Goal: Transaction & Acquisition: Purchase product/service

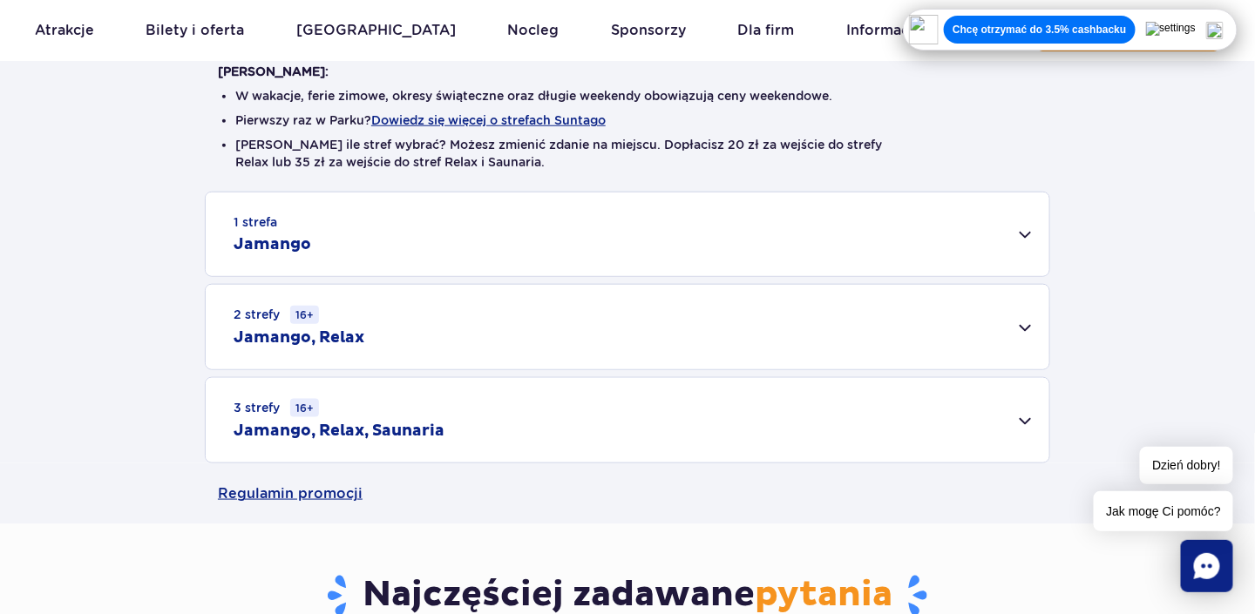
scroll to position [488, 0]
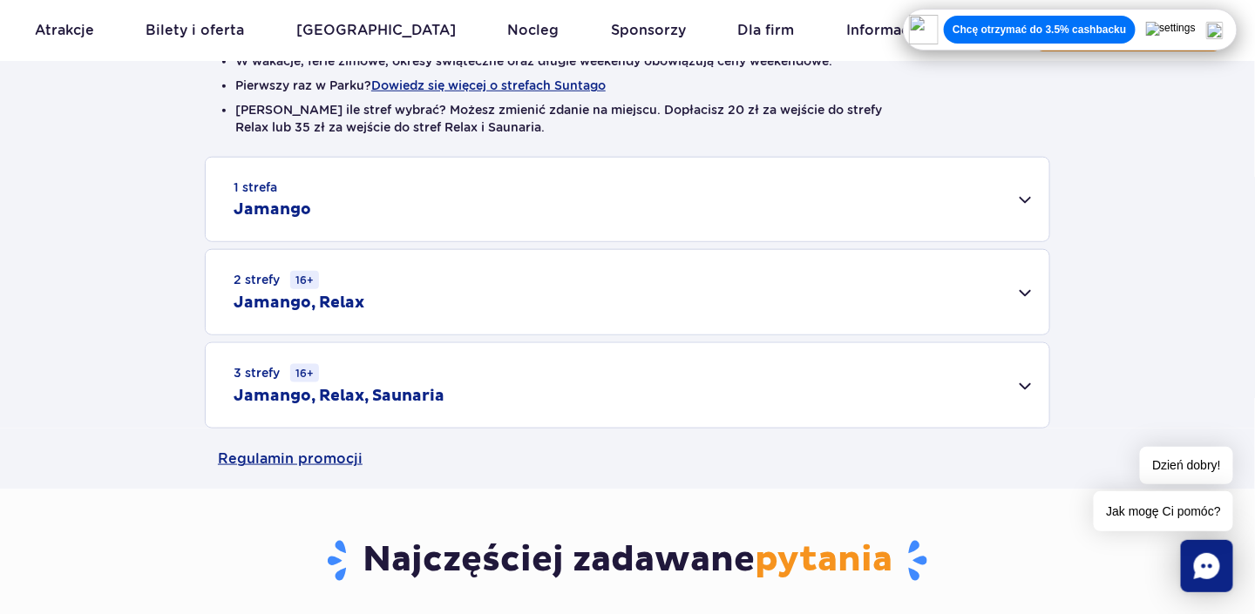
click at [358, 379] on div "3 strefy 16+ Jamango, Relax, Saunaria" at bounding box center [628, 385] width 844 height 85
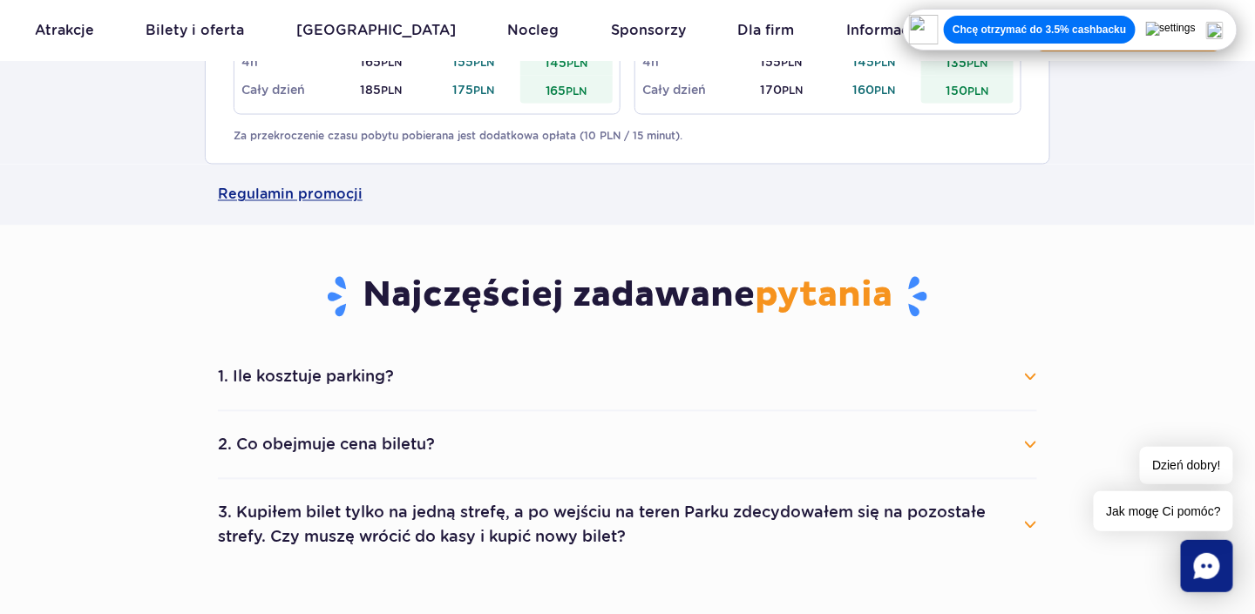
scroll to position [1011, 0]
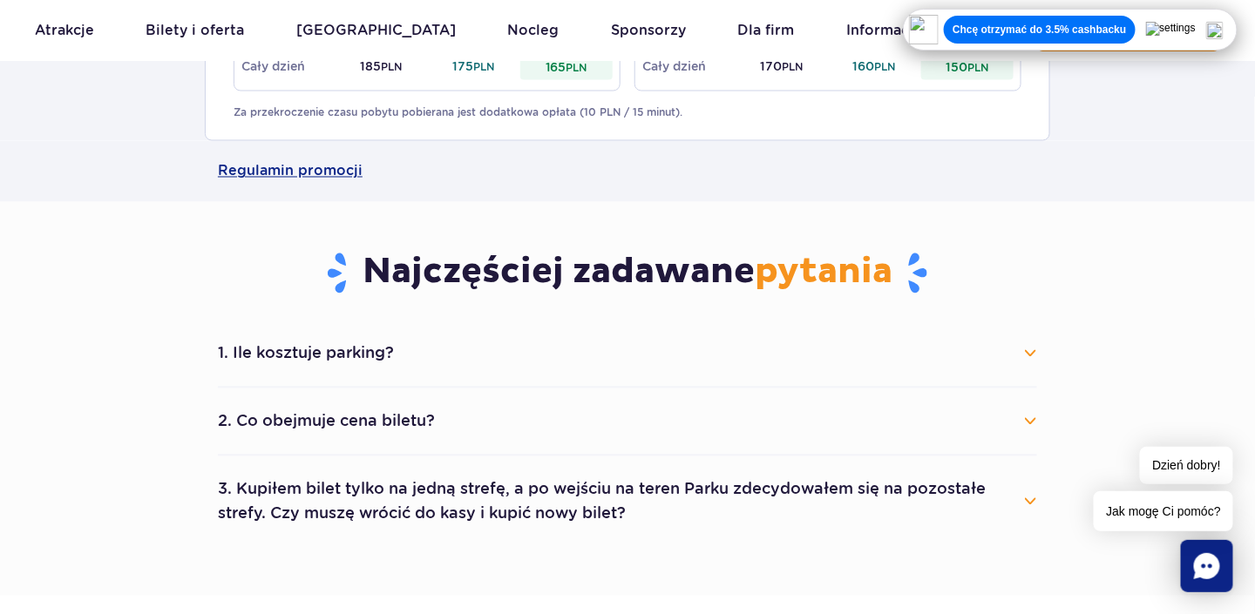
drag, startPoint x: 265, startPoint y: 351, endPoint x: 226, endPoint y: 342, distance: 40.4
click at [226, 342] on button "1. Ile kosztuje parking?" at bounding box center [627, 354] width 819 height 38
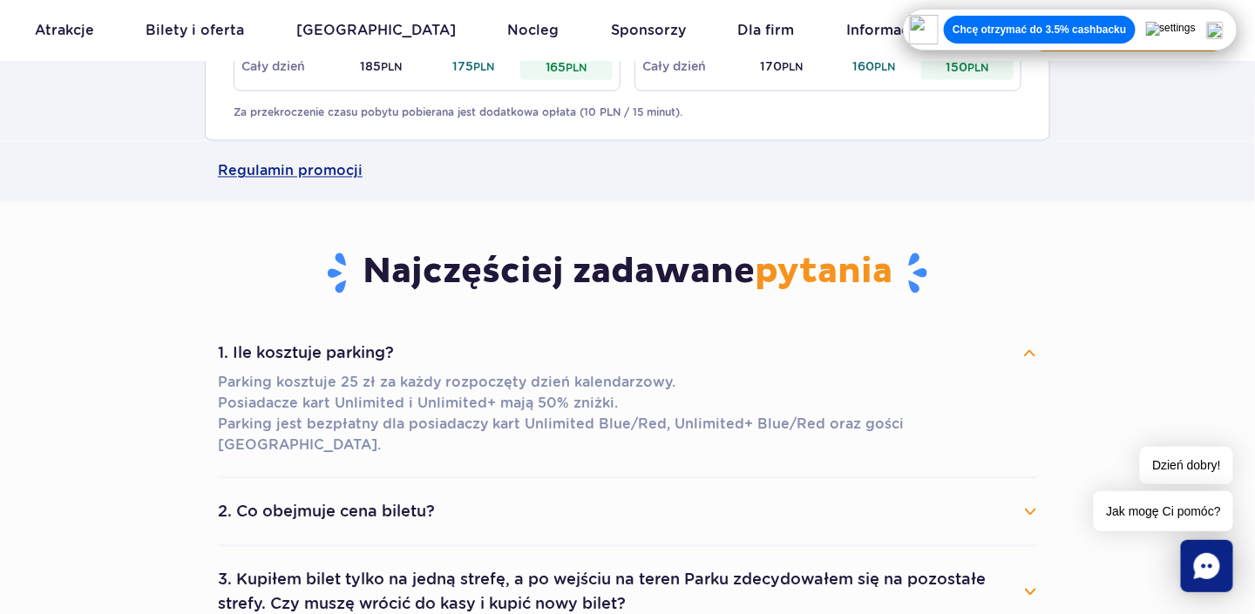
click at [249, 341] on button "1. Ile kosztuje parking?" at bounding box center [627, 354] width 819 height 38
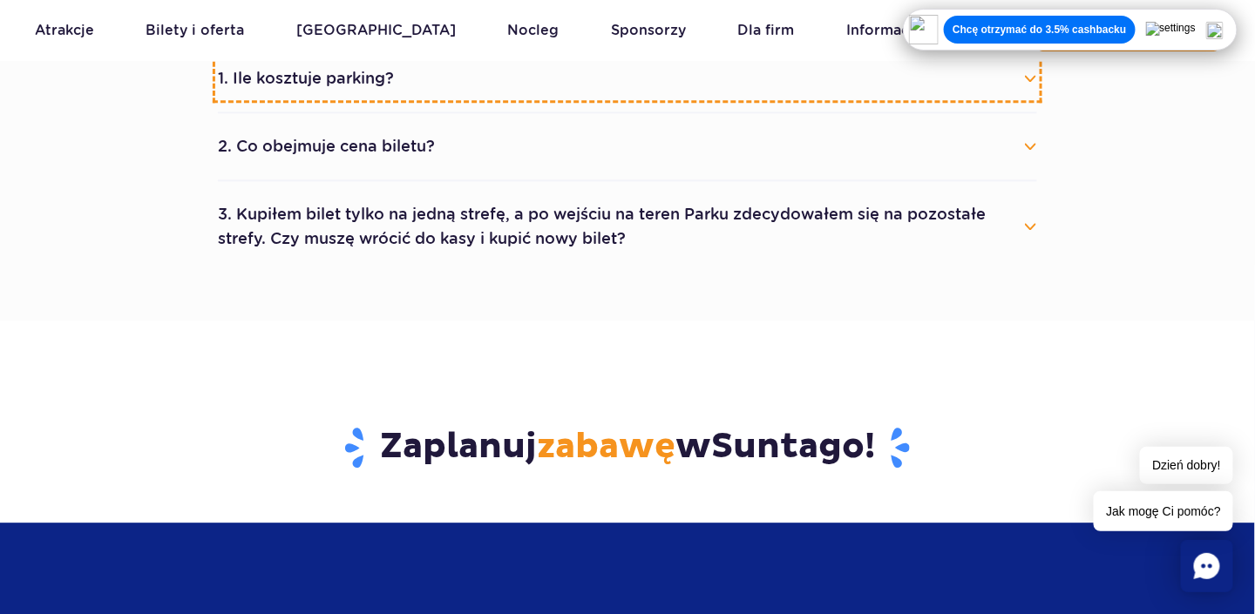
scroll to position [1290, 0]
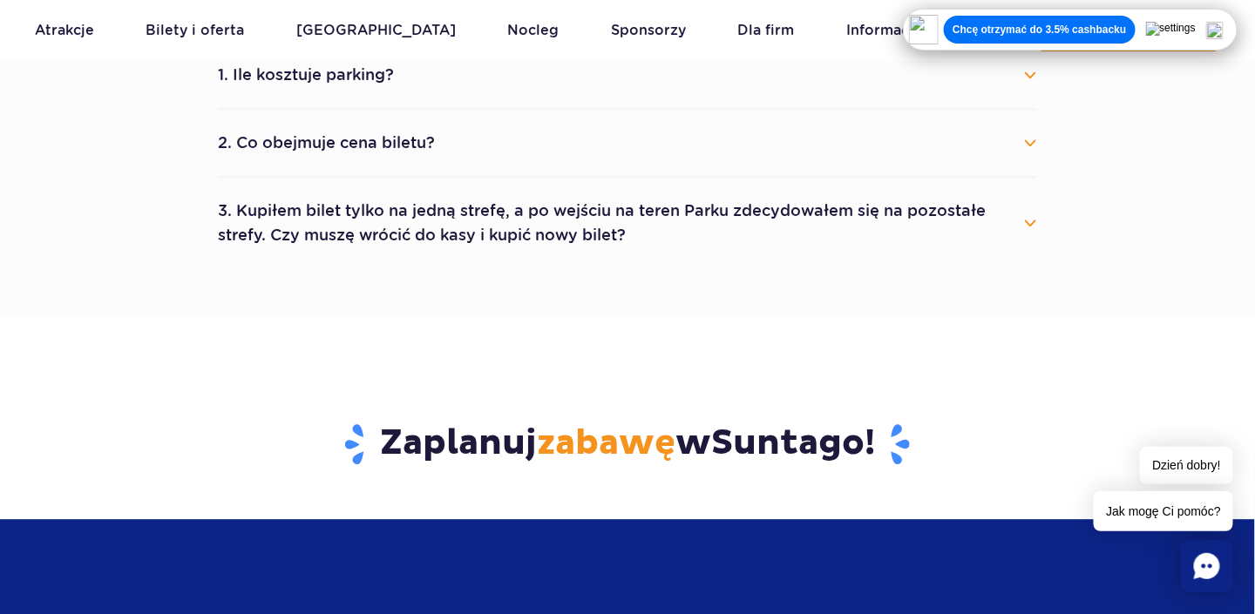
click at [497, 238] on button "3. Kupiłem bilet tylko na jedną strefę, a po wejściu na teren Parku zdecydowałe…" at bounding box center [627, 223] width 819 height 63
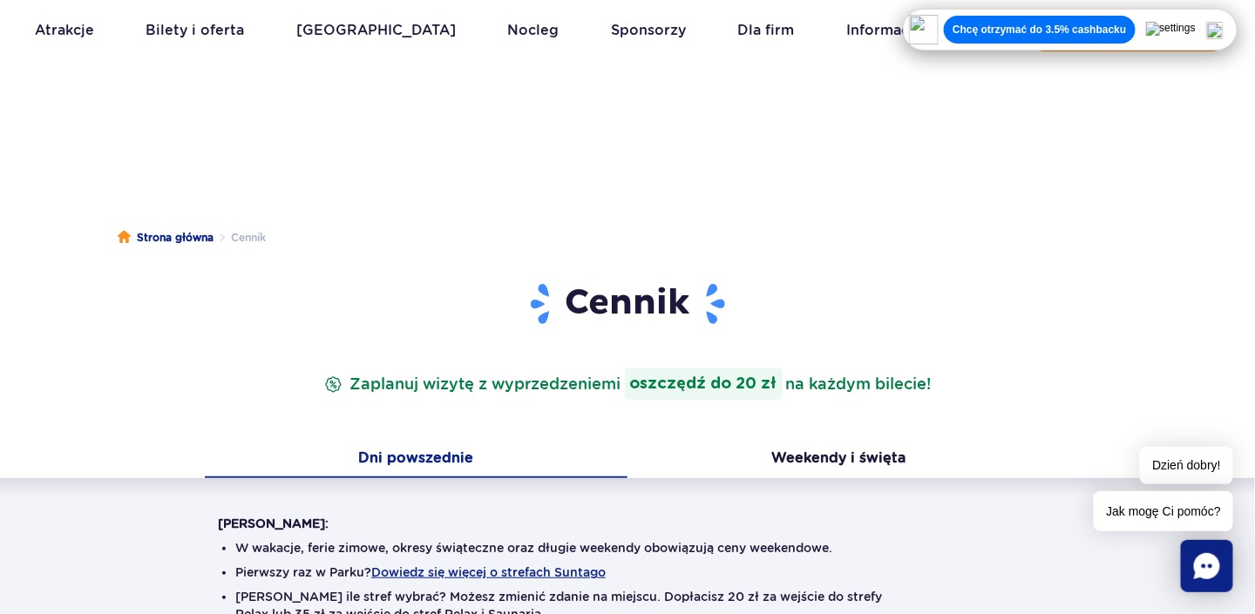
scroll to position [0, 0]
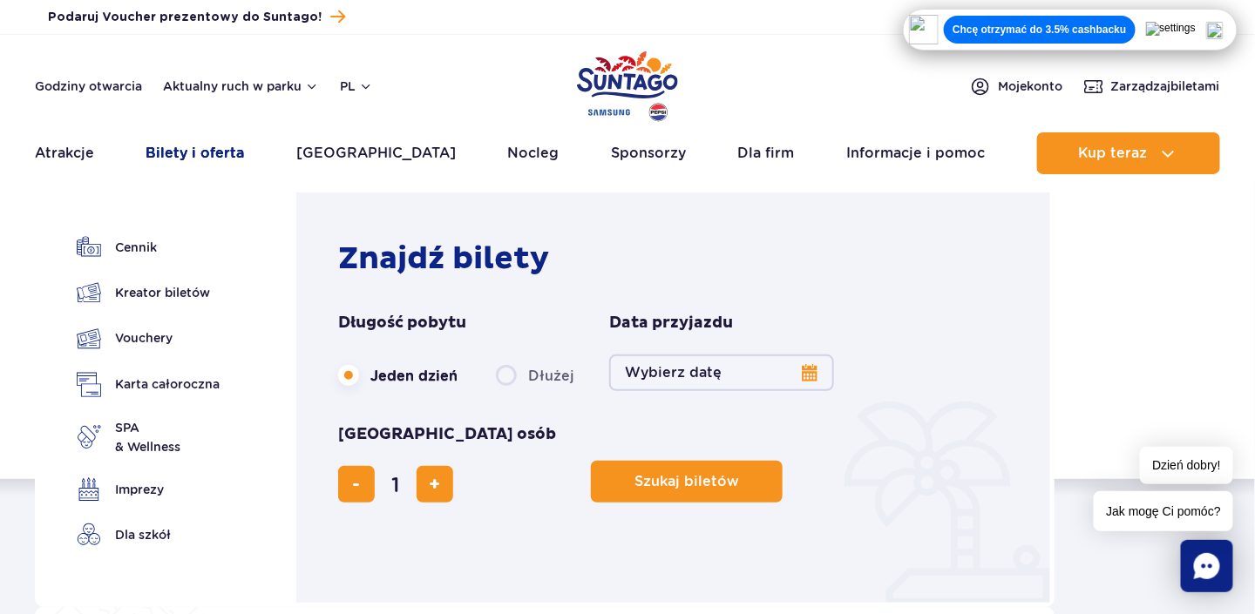
click at [189, 155] on link "Bilety i oferta" at bounding box center [195, 153] width 98 height 42
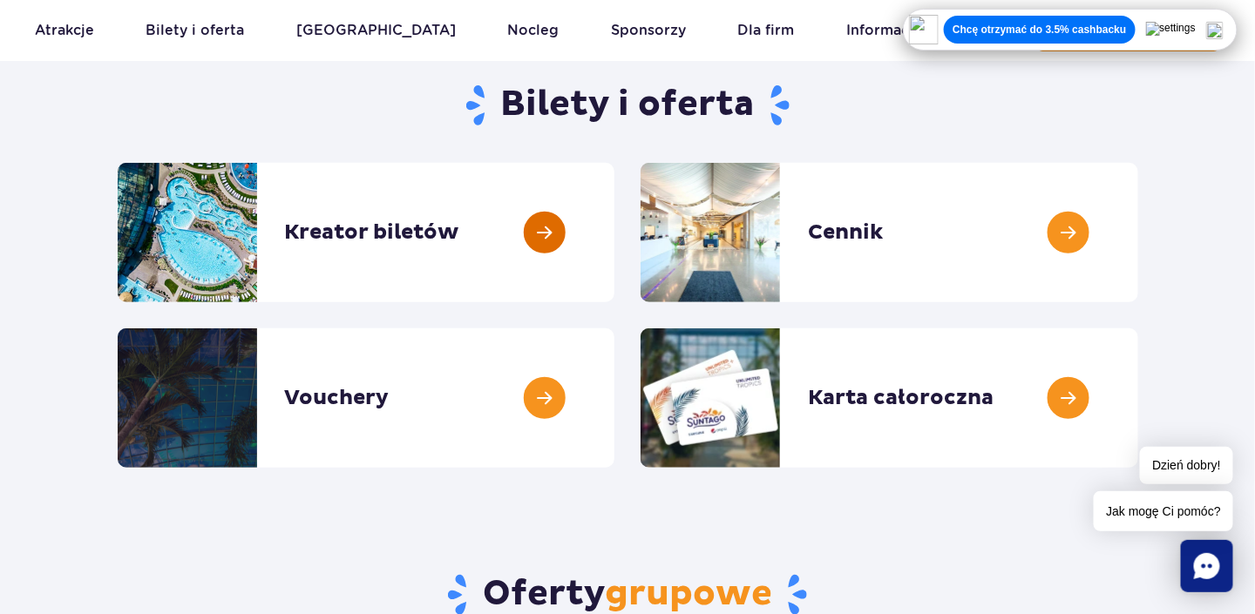
scroll to position [244, 0]
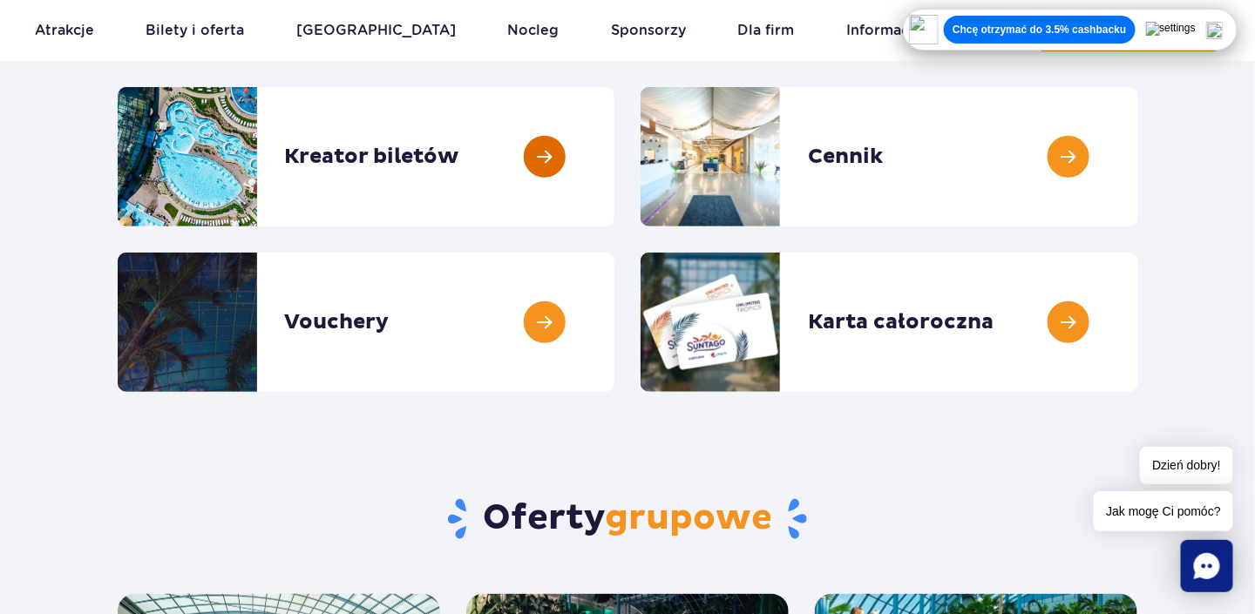
click at [614, 163] on link at bounding box center [614, 156] width 0 height 139
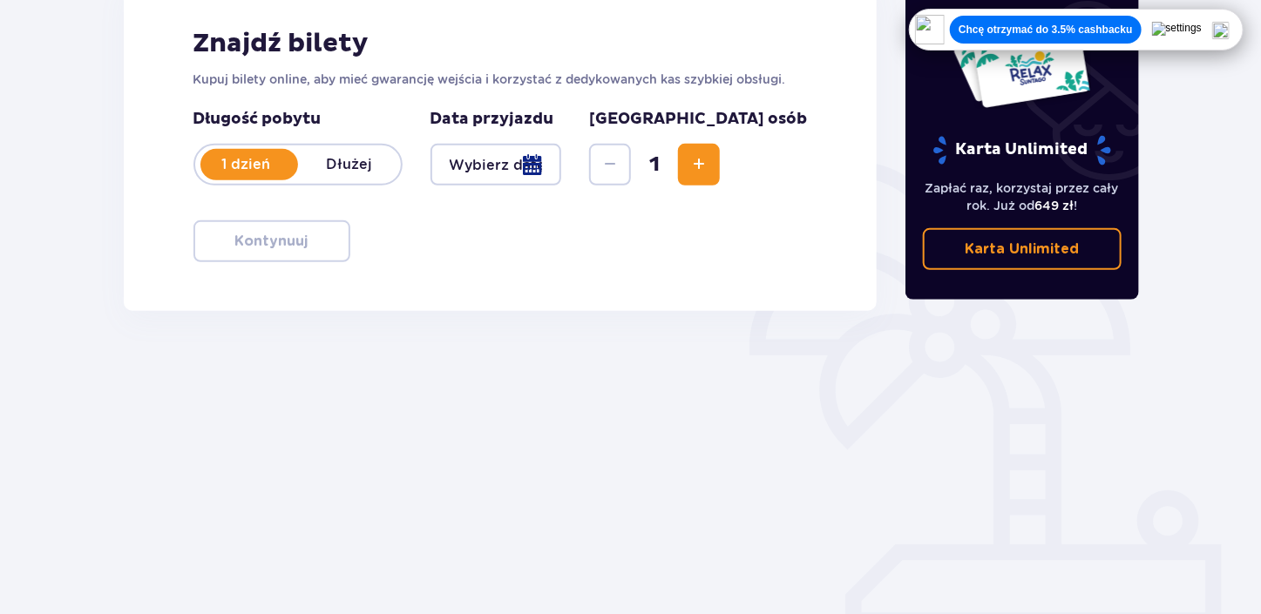
scroll to position [273, 0]
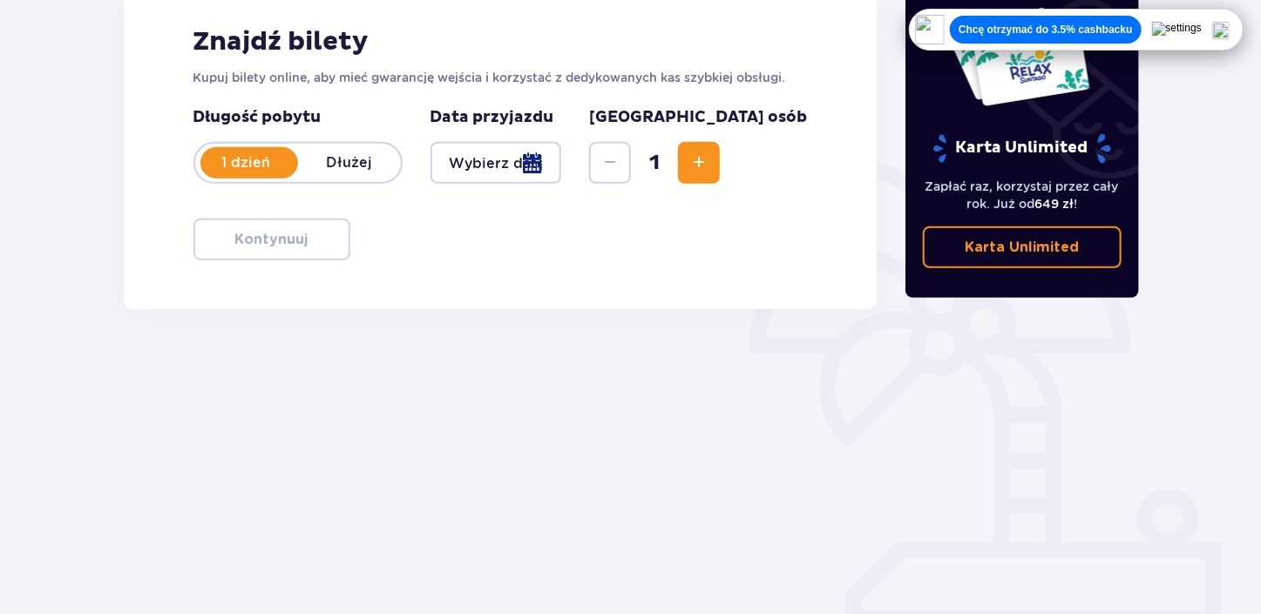
click at [562, 157] on div at bounding box center [497, 163] width 132 height 42
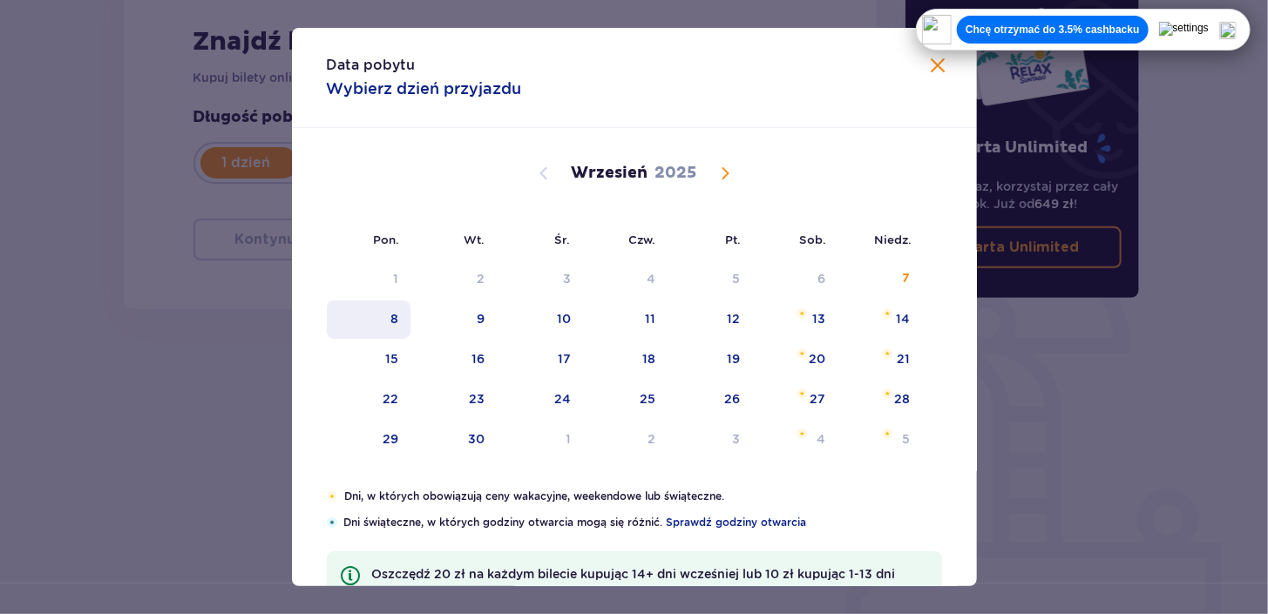
click at [392, 330] on div "8" at bounding box center [369, 320] width 85 height 38
type input "08.09.25"
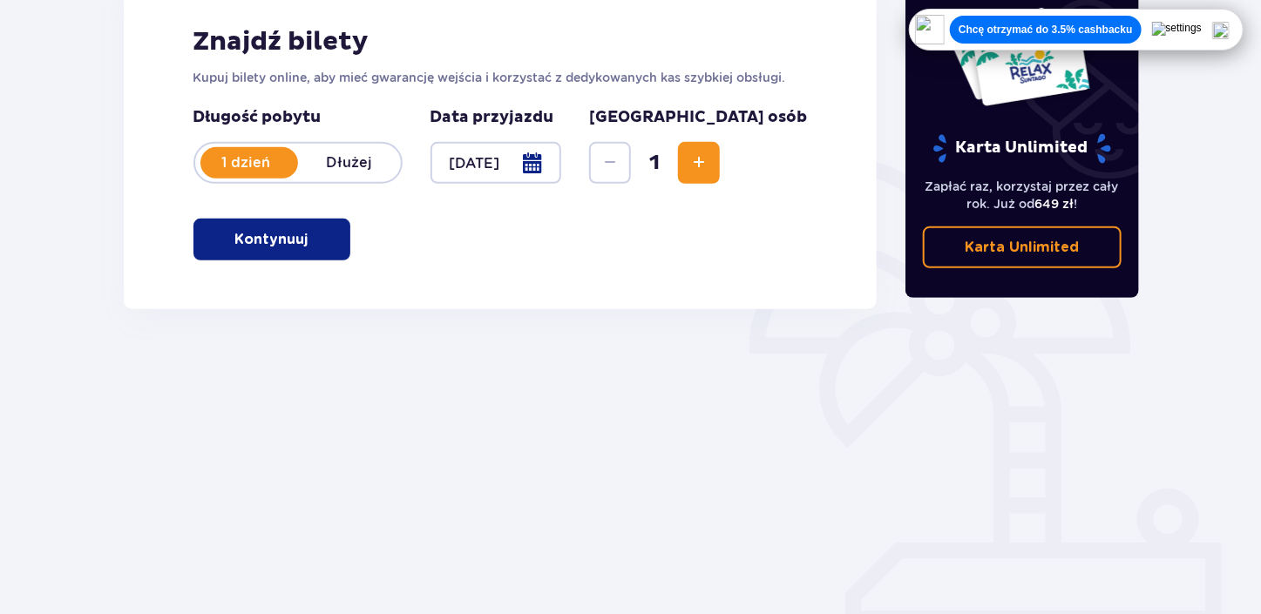
click at [709, 168] on span "Increase" at bounding box center [699, 163] width 21 height 21
click at [262, 243] on p "Kontynuuj" at bounding box center [271, 239] width 73 height 19
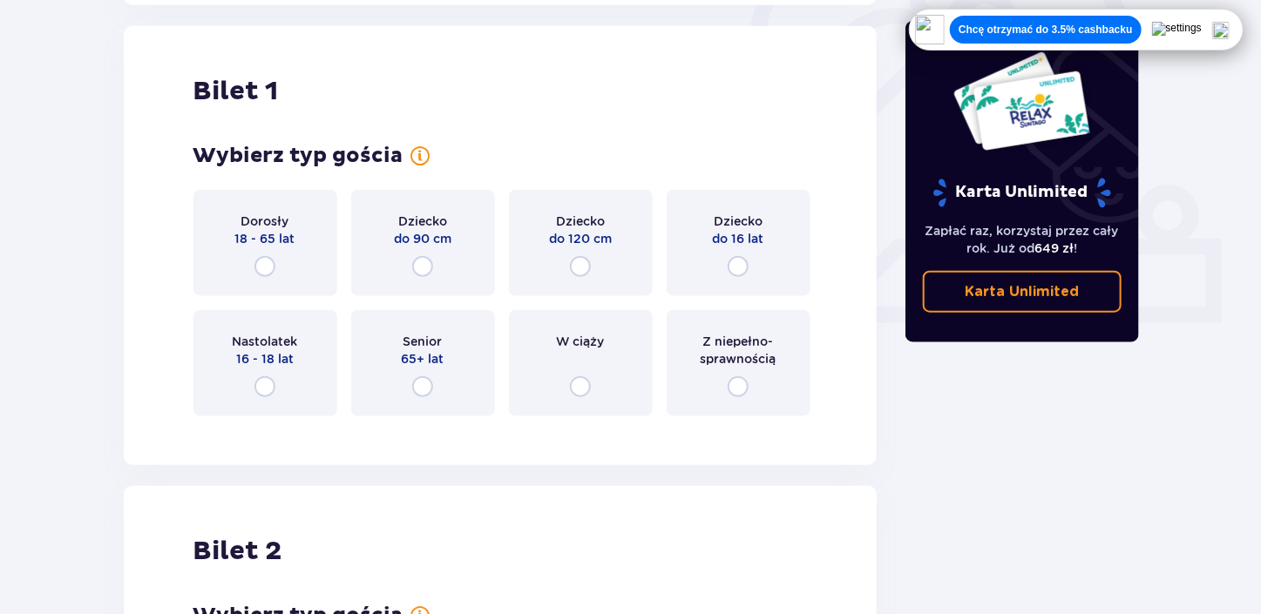
scroll to position [582, 0]
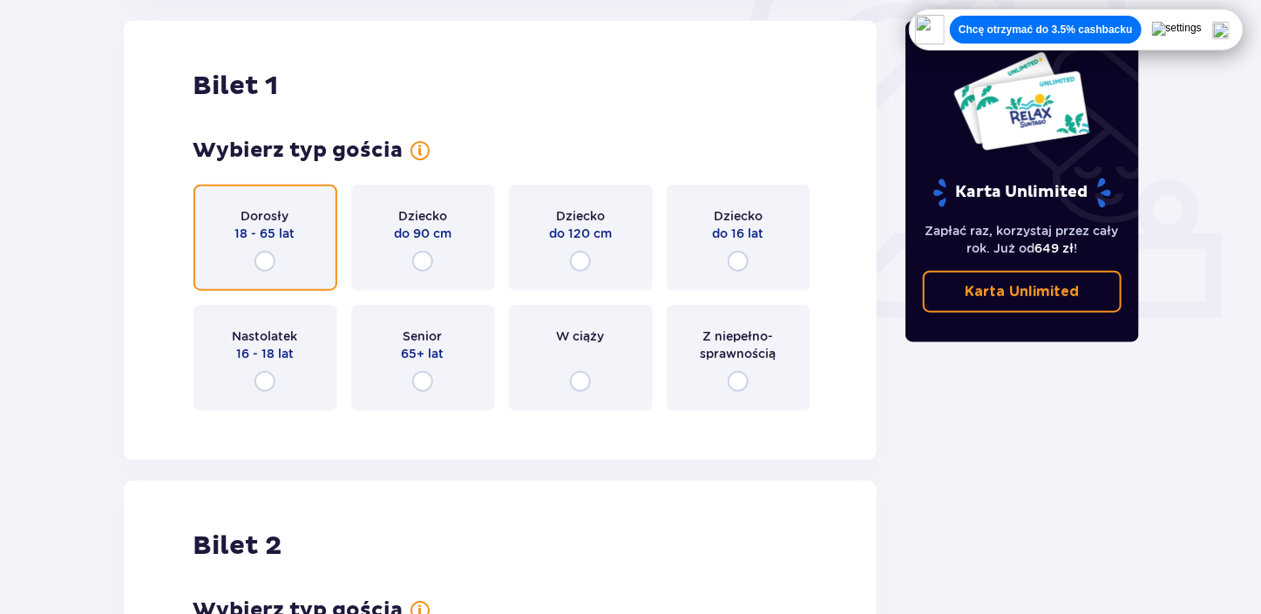
click at [265, 260] on input "radio" at bounding box center [264, 261] width 21 height 21
radio input "true"
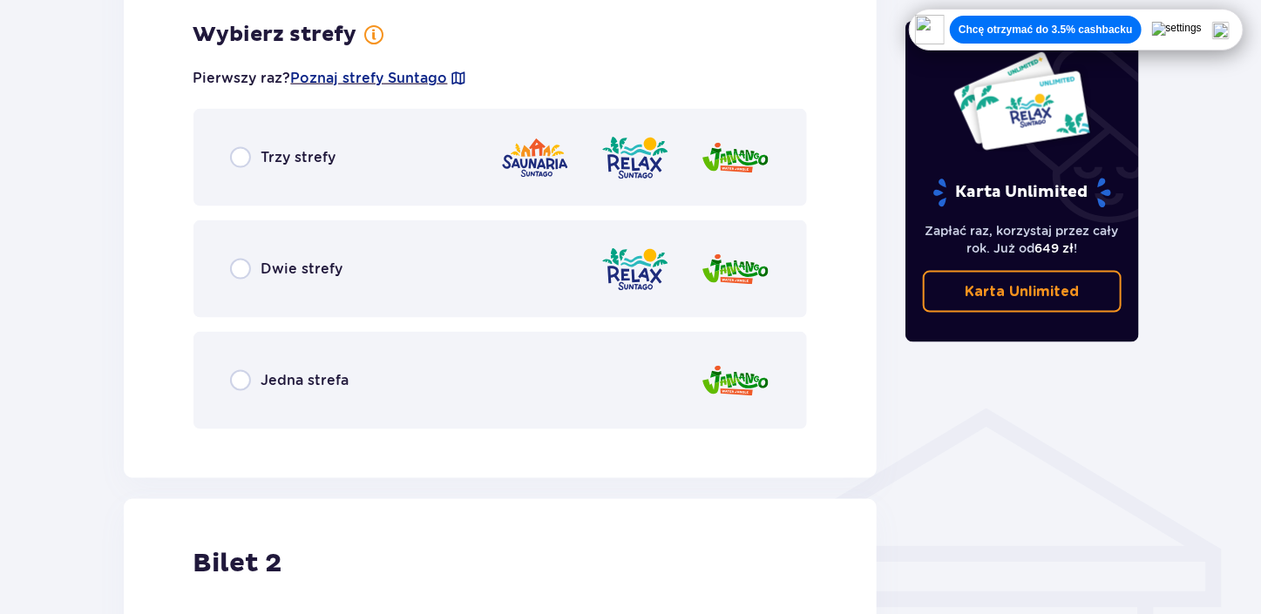
scroll to position [1007, 0]
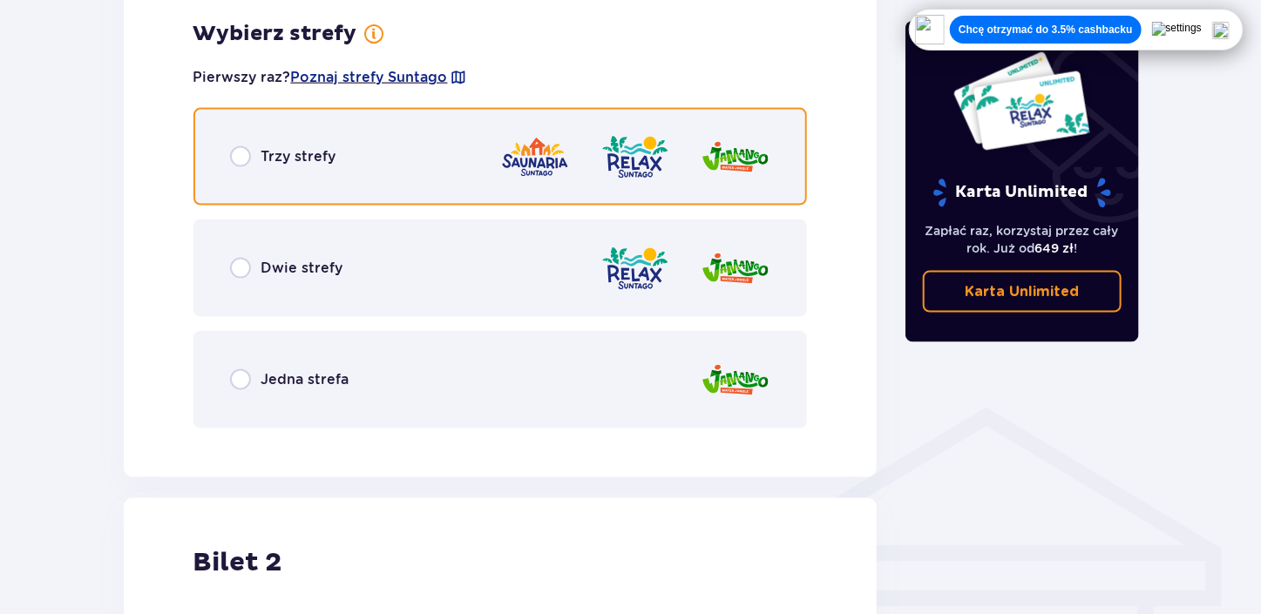
click at [243, 156] on input "radio" at bounding box center [240, 156] width 21 height 21
radio input "true"
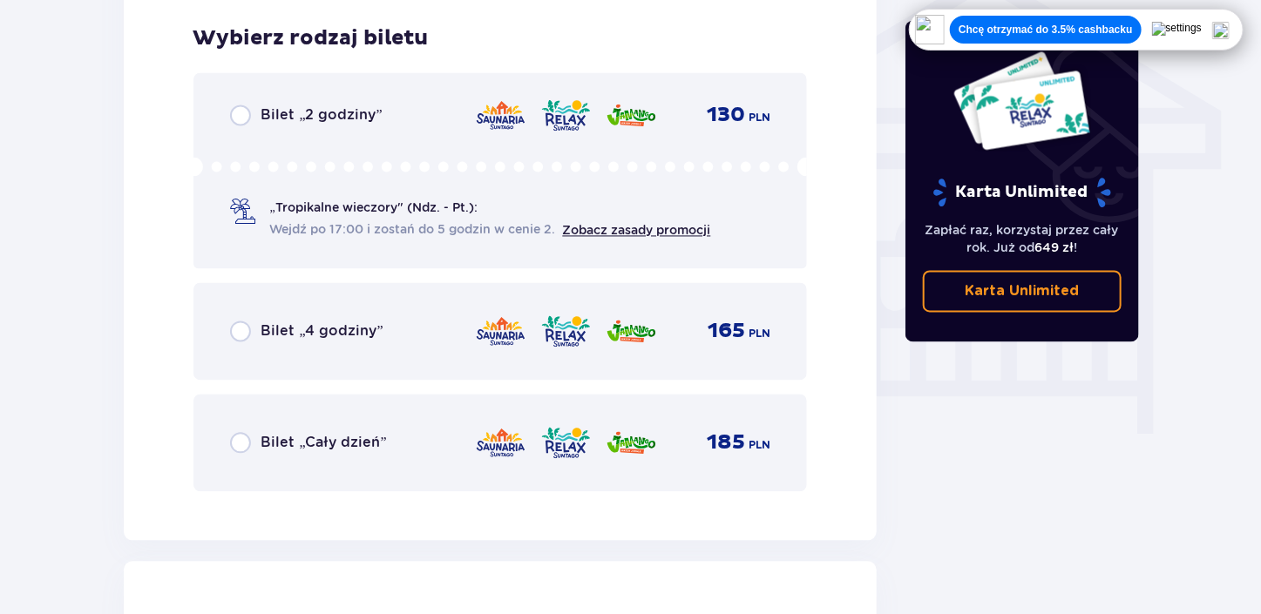
scroll to position [1450, 0]
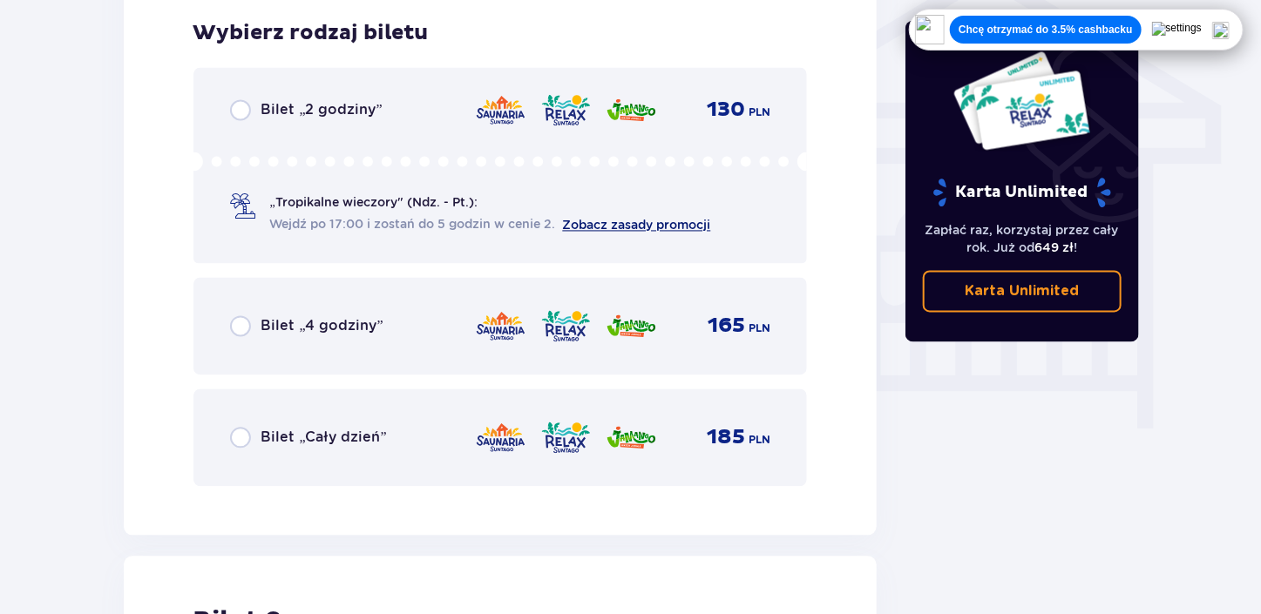
click at [600, 226] on link "Zobacz zasady promocji" at bounding box center [637, 226] width 148 height 14
click at [626, 224] on link "Zobacz zasady promocji" at bounding box center [637, 226] width 148 height 14
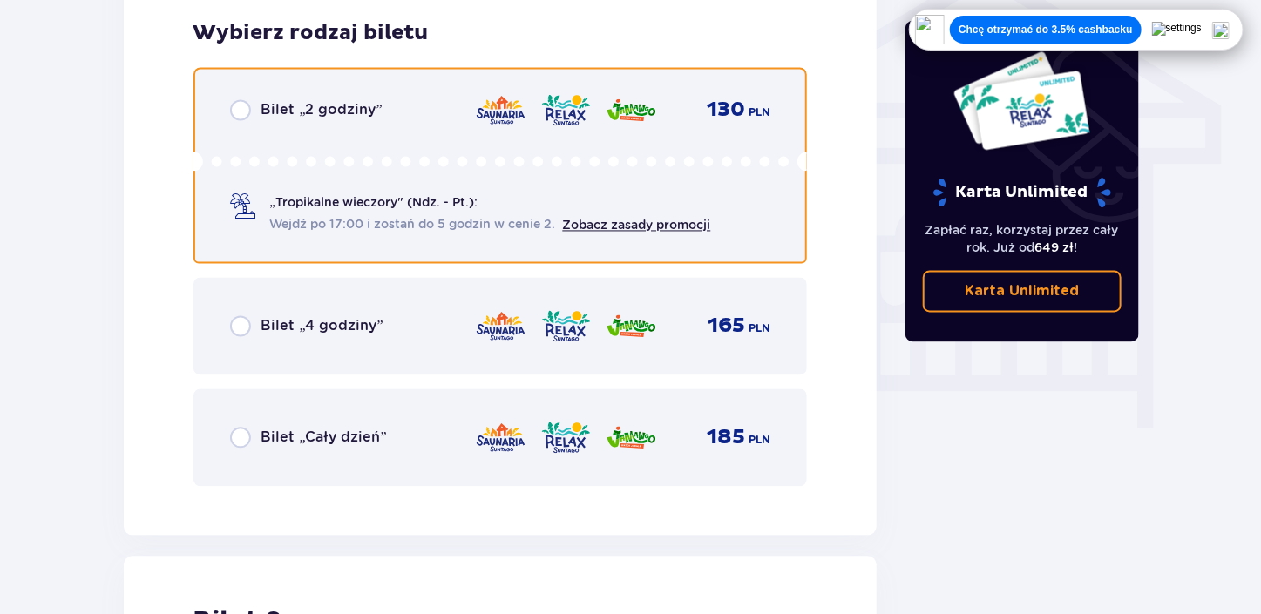
click at [236, 118] on input "radio" at bounding box center [240, 110] width 21 height 21
radio input "true"
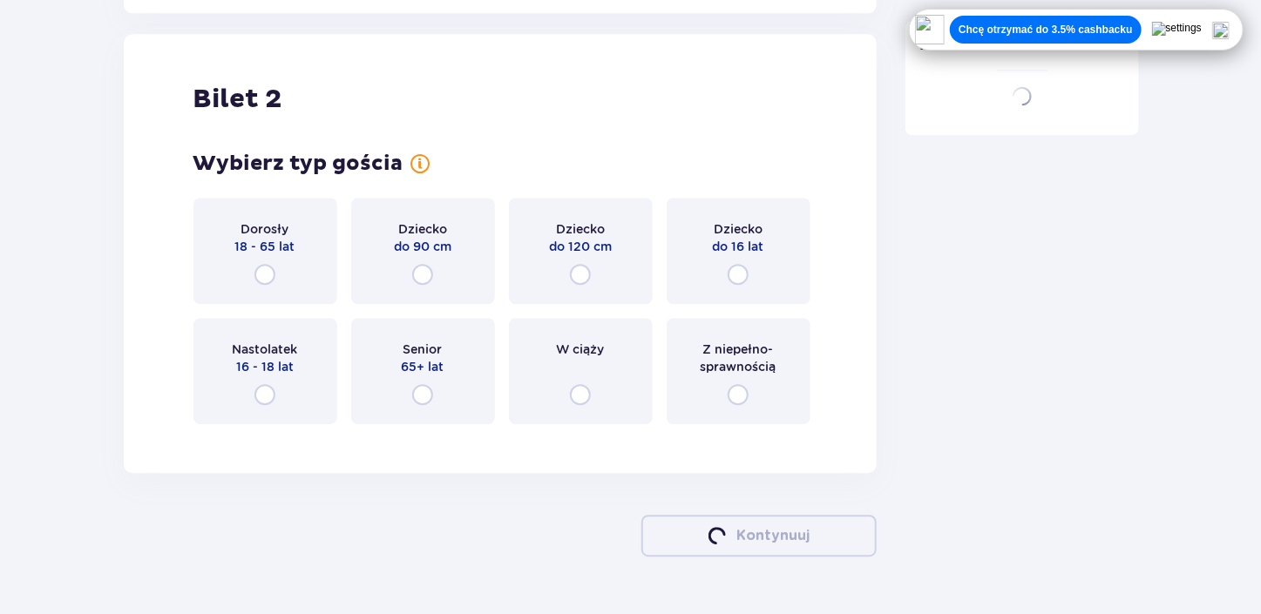
scroll to position [1985, 0]
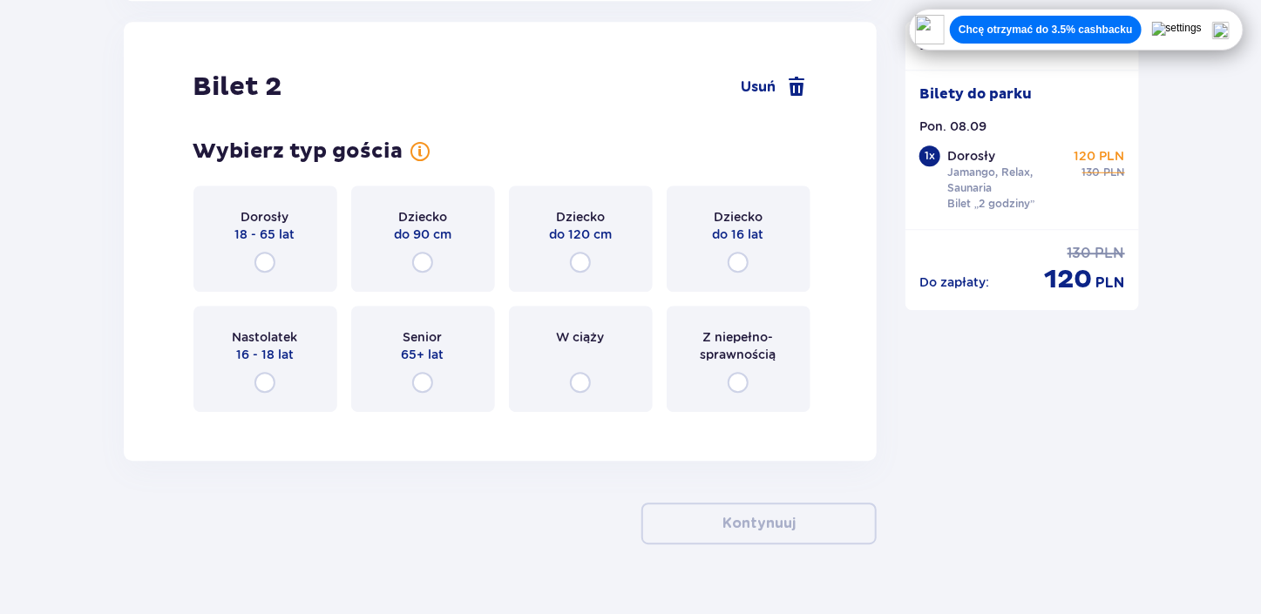
click at [261, 249] on div "Dorosły 18 - 65 lat" at bounding box center [265, 239] width 144 height 106
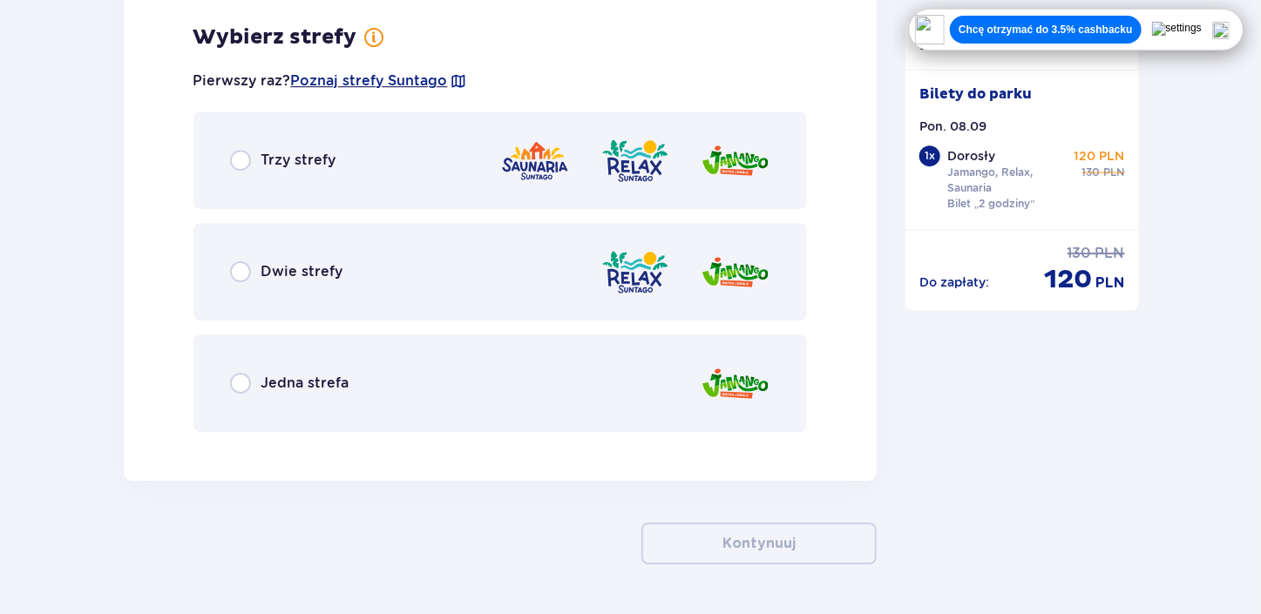
scroll to position [2411, 0]
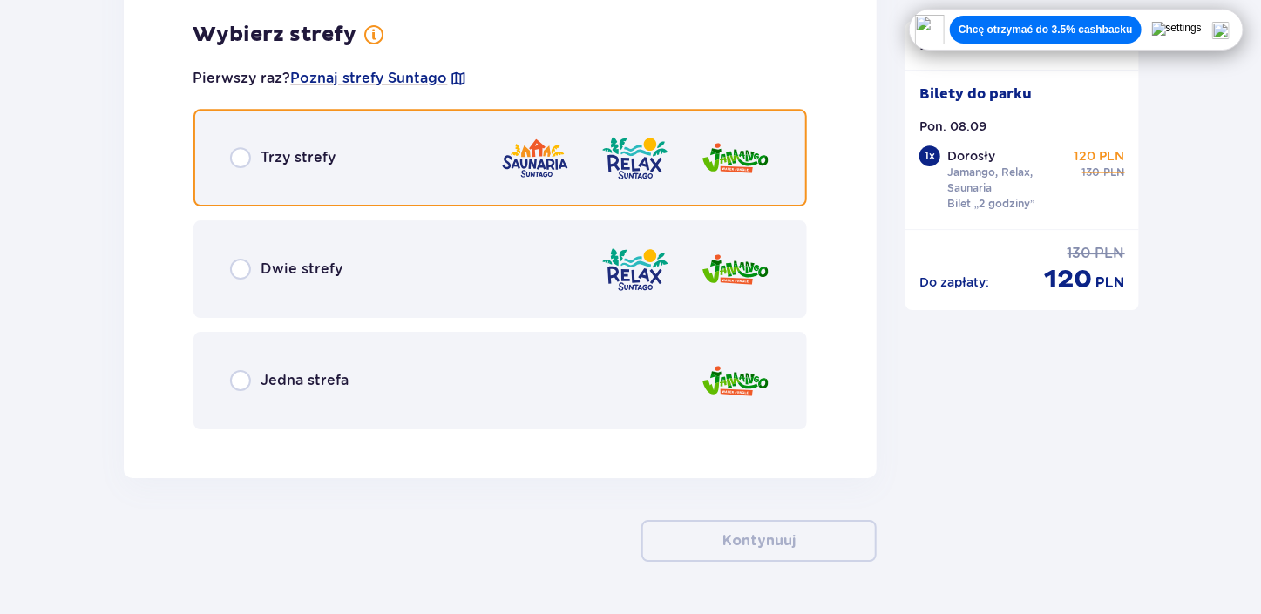
click at [235, 159] on input "radio" at bounding box center [240, 157] width 21 height 21
radio input "true"
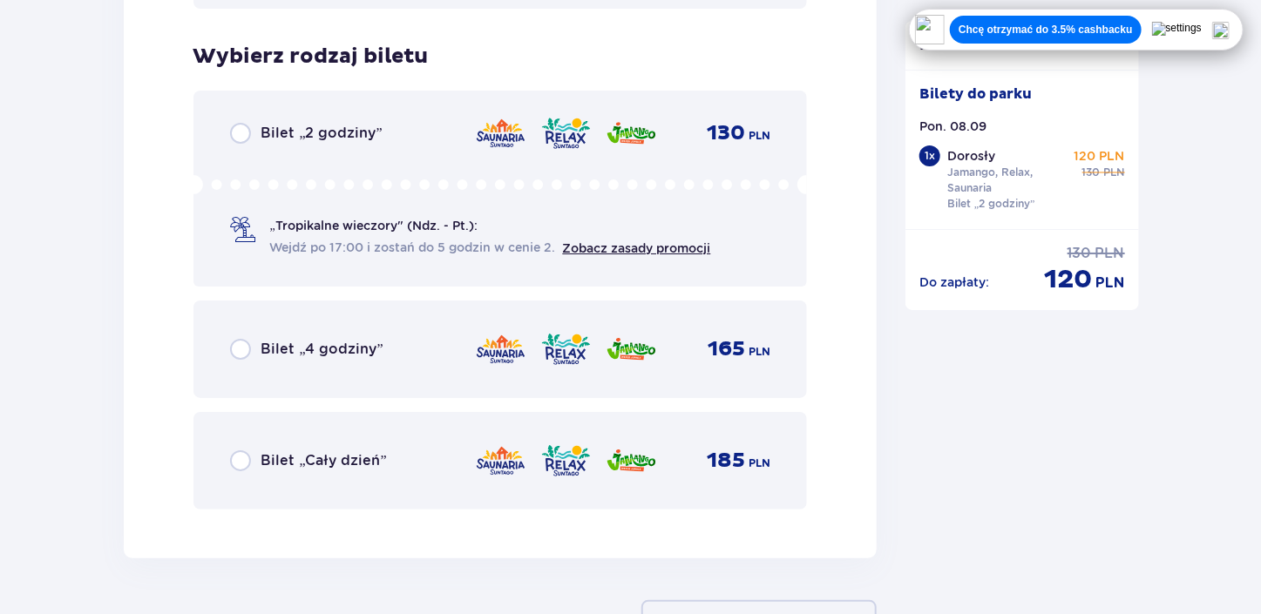
scroll to position [2853, 0]
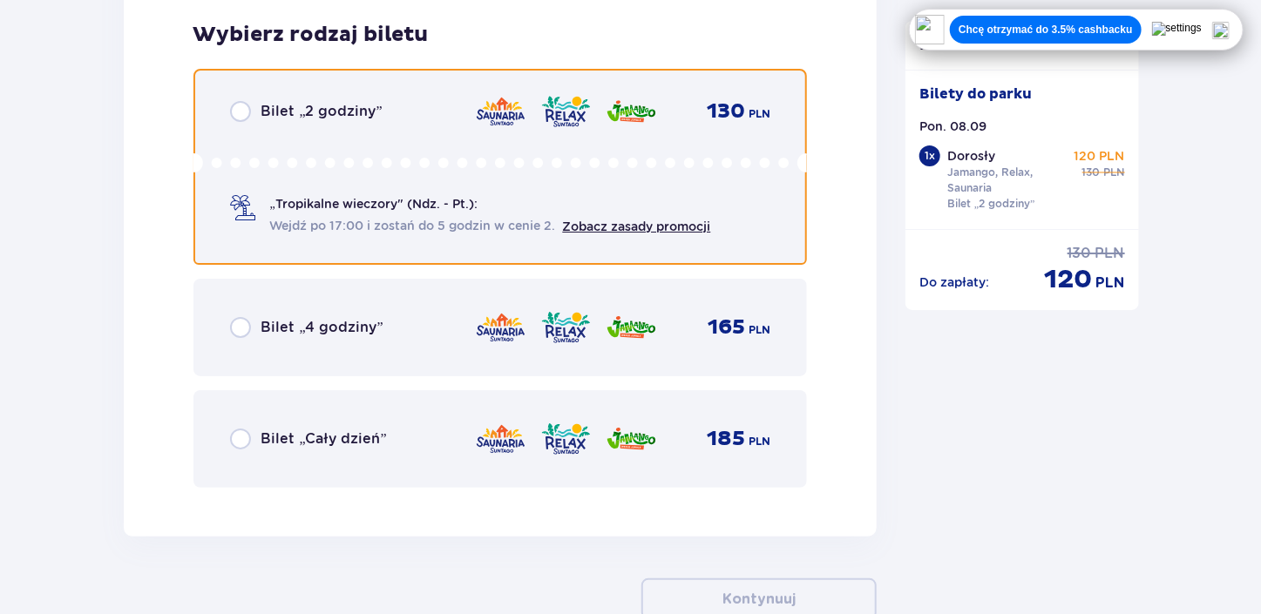
click at [245, 115] on input "radio" at bounding box center [240, 111] width 21 height 21
radio input "true"
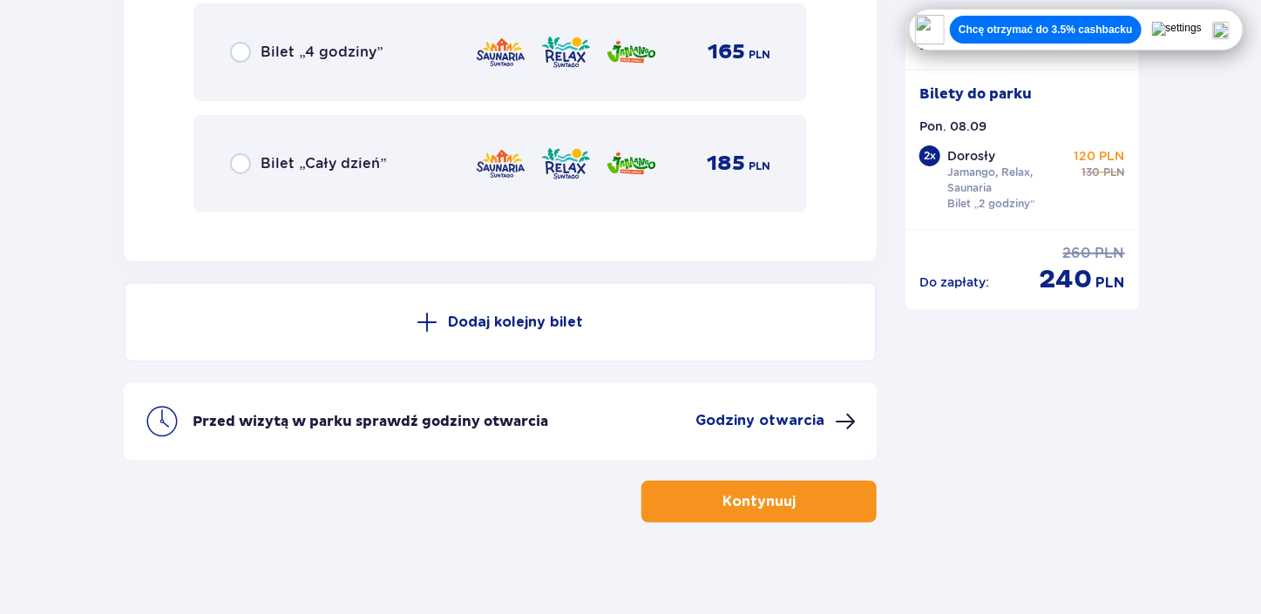
scroll to position [3139, 0]
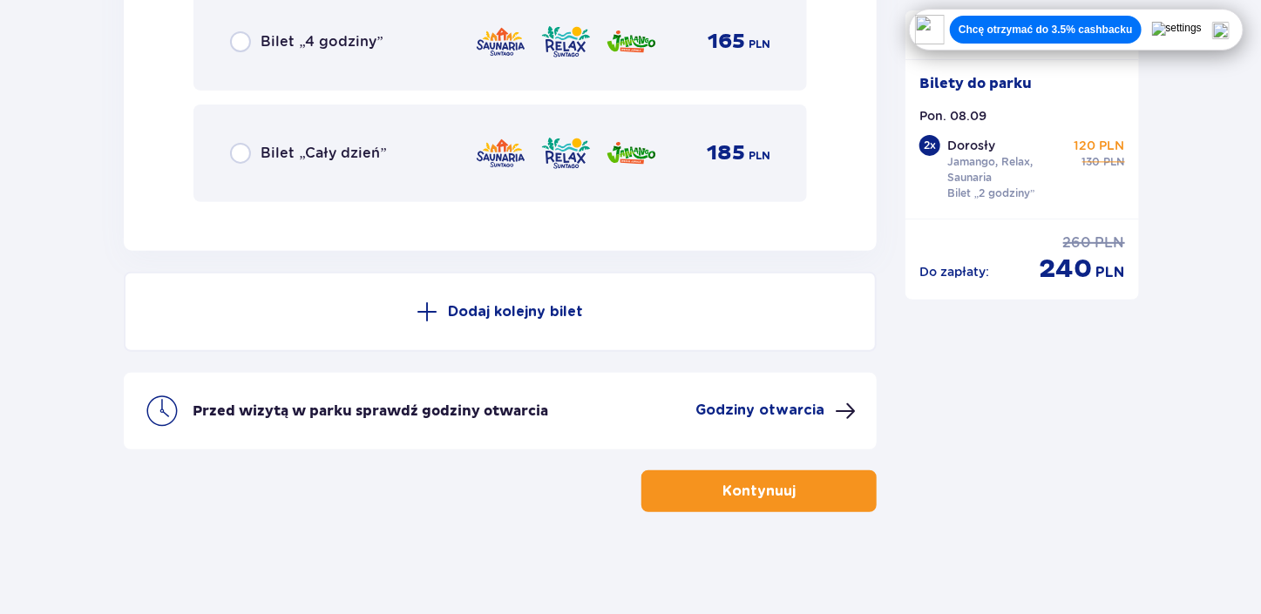
click at [1227, 32] on img at bounding box center [1220, 30] width 17 height 17
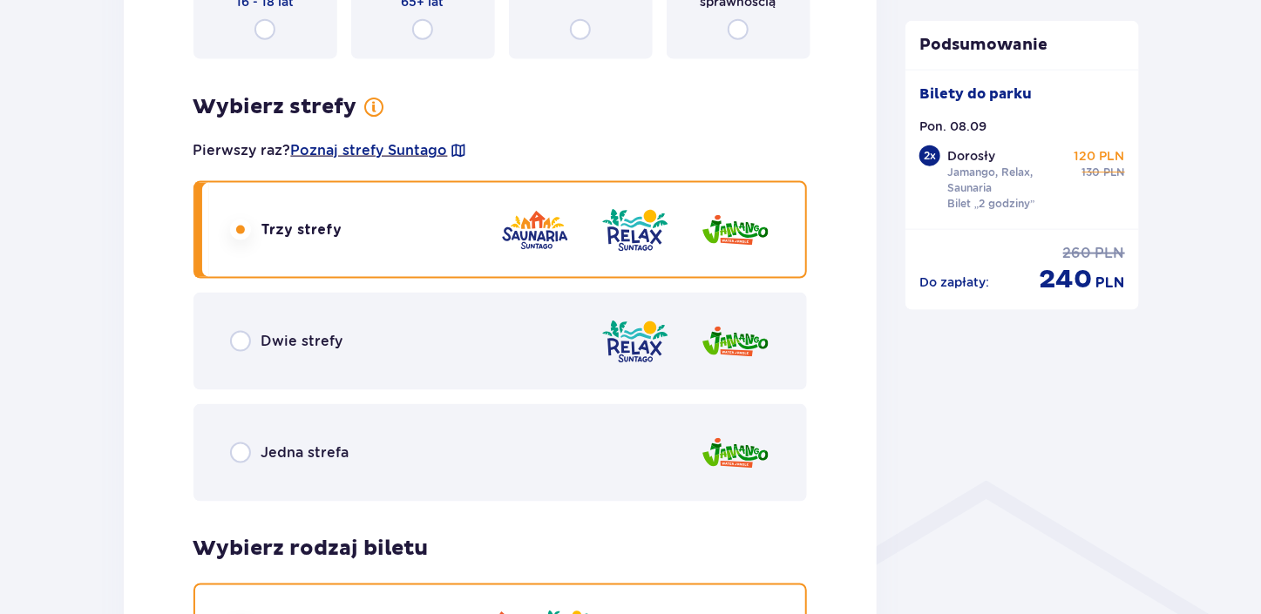
scroll to position [940, 0]
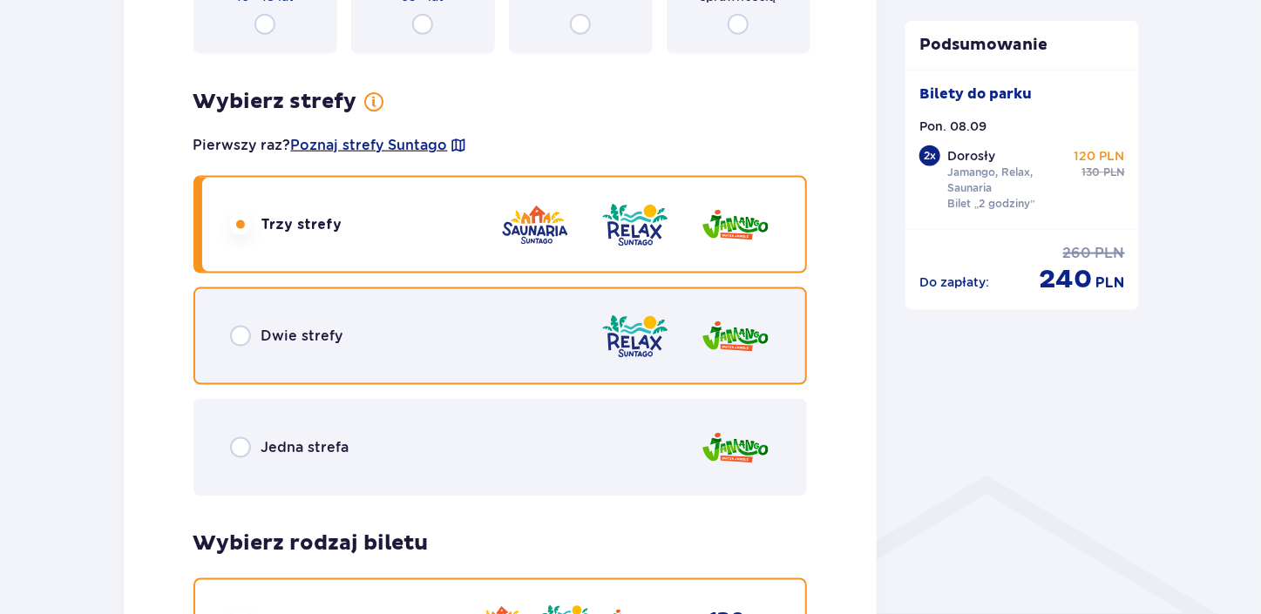
click at [239, 341] on input "radio" at bounding box center [240, 336] width 21 height 21
radio input "true"
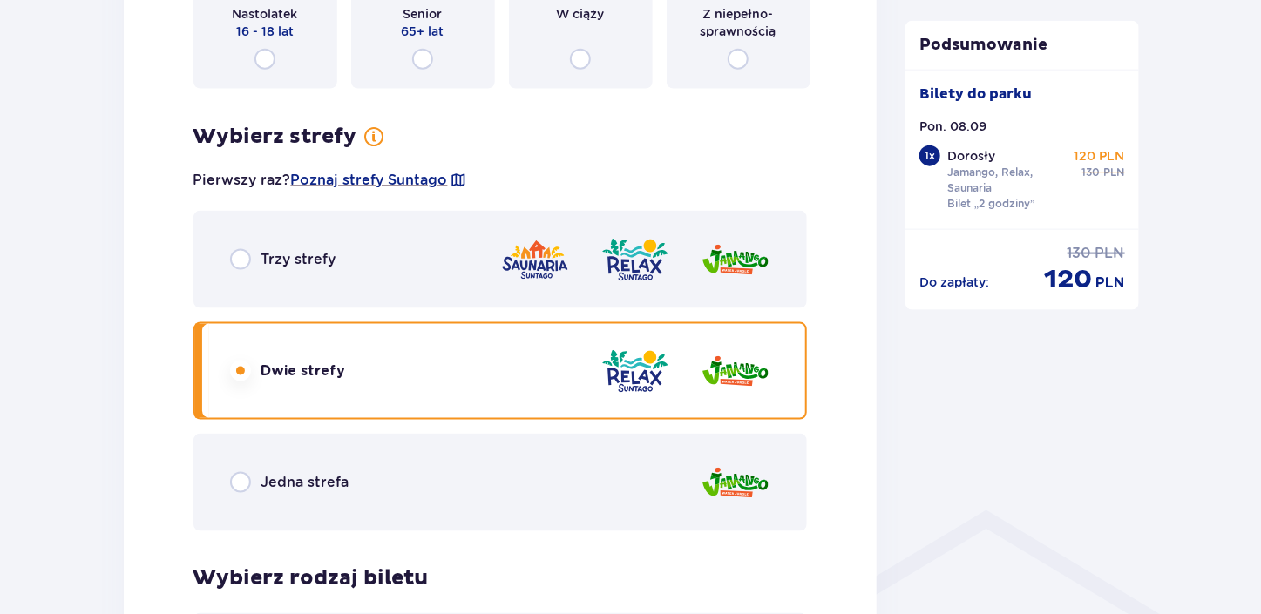
scroll to position [838, 0]
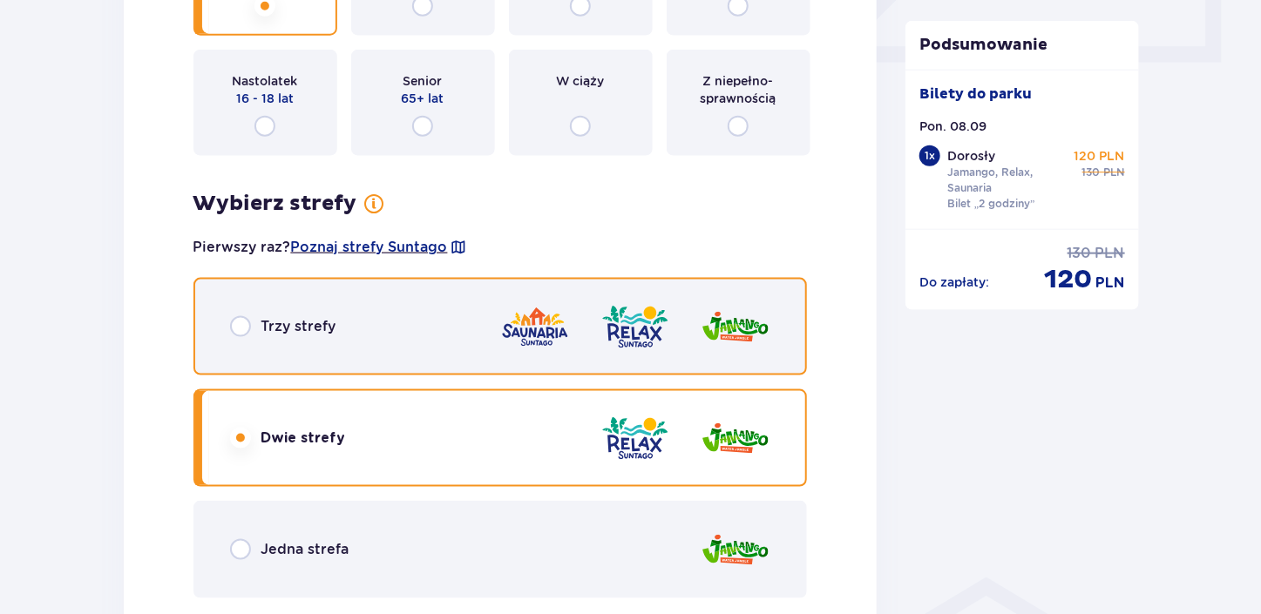
click at [244, 329] on input "radio" at bounding box center [240, 326] width 21 height 21
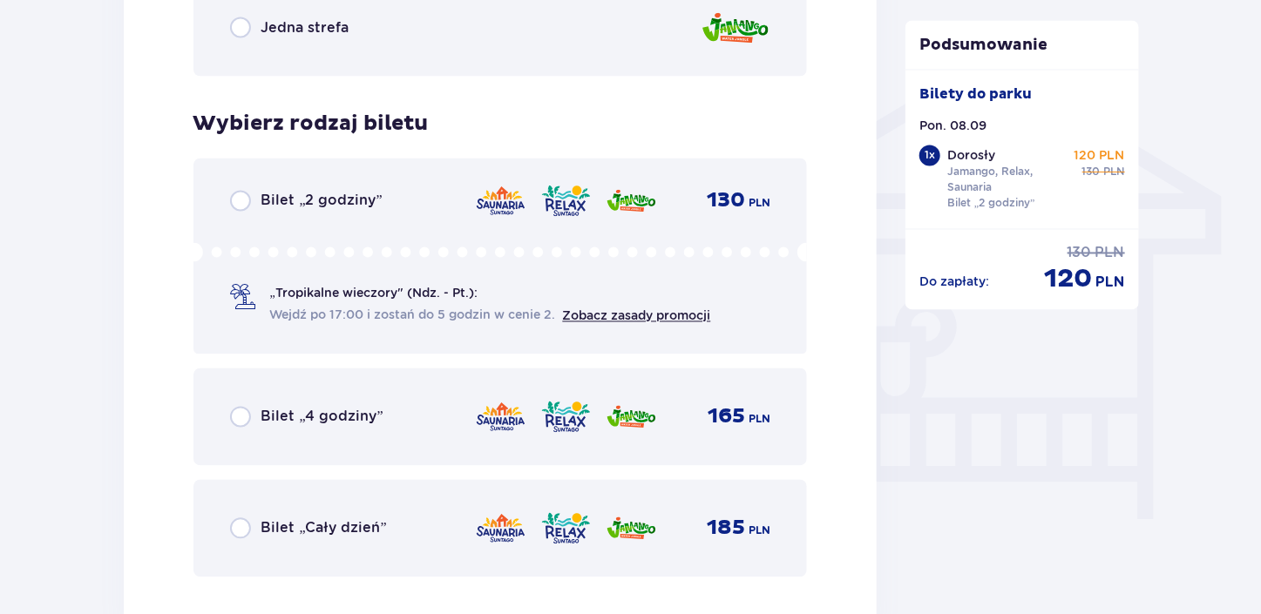
scroll to position [1360, 0]
click at [273, 207] on p "Bilet „2 godziny”" at bounding box center [321, 201] width 121 height 19
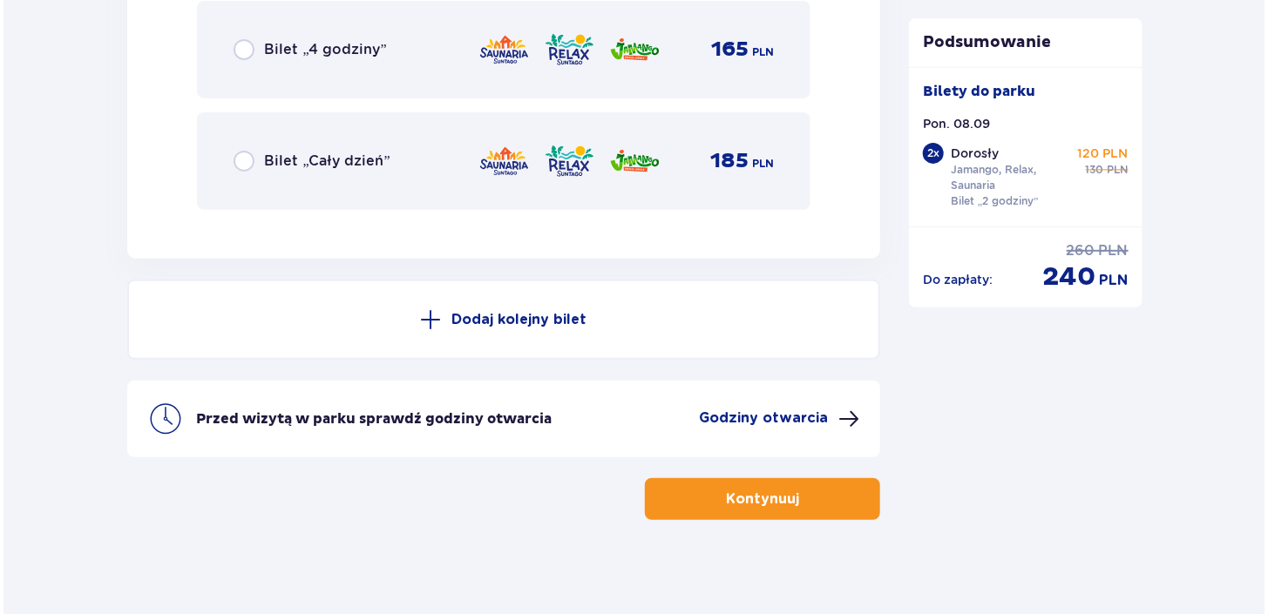
scroll to position [3140, 0]
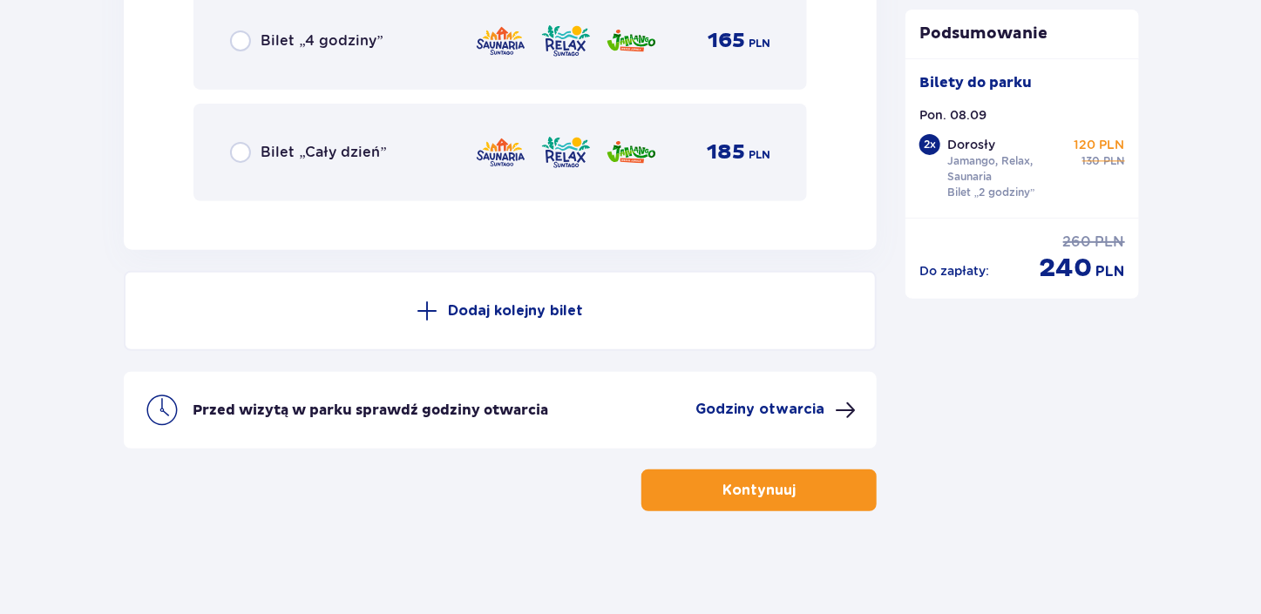
click at [801, 412] on p "Godziny otwarcia" at bounding box center [759, 409] width 129 height 19
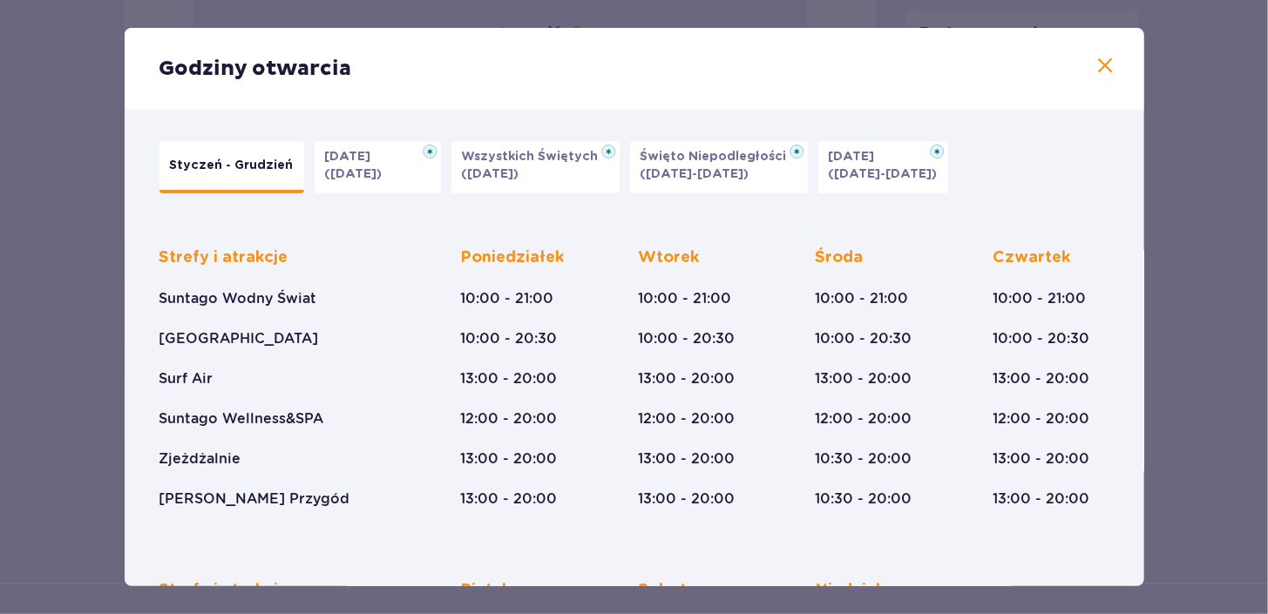
click at [1104, 68] on span at bounding box center [1106, 66] width 21 height 21
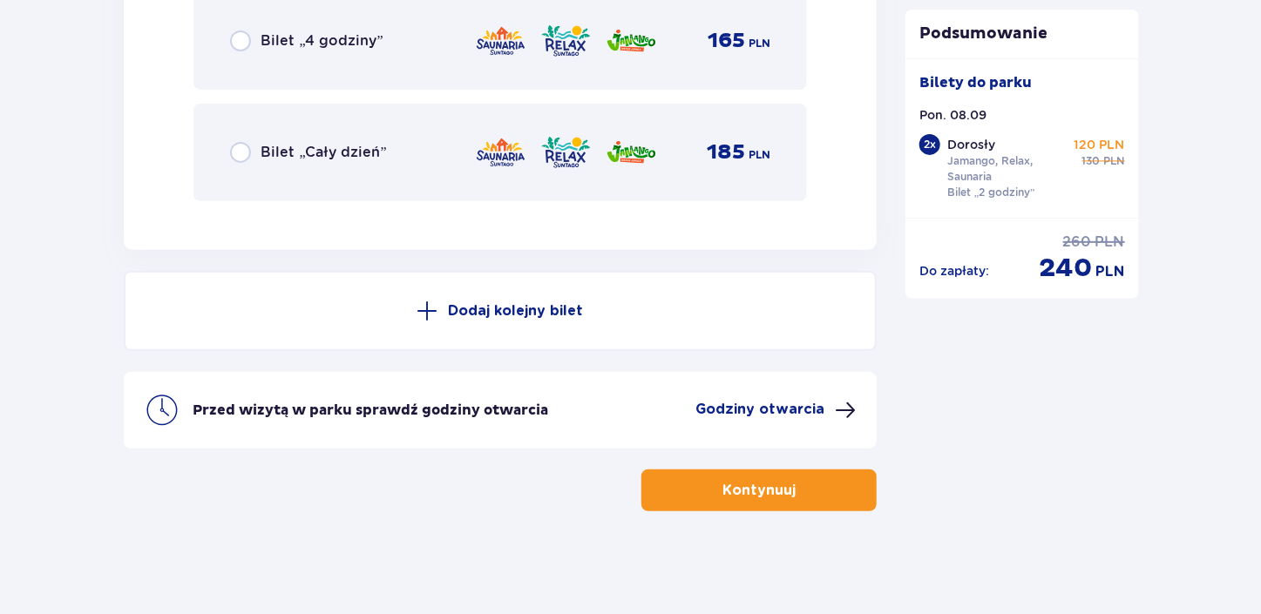
click at [796, 487] on span "button" at bounding box center [799, 490] width 21 height 21
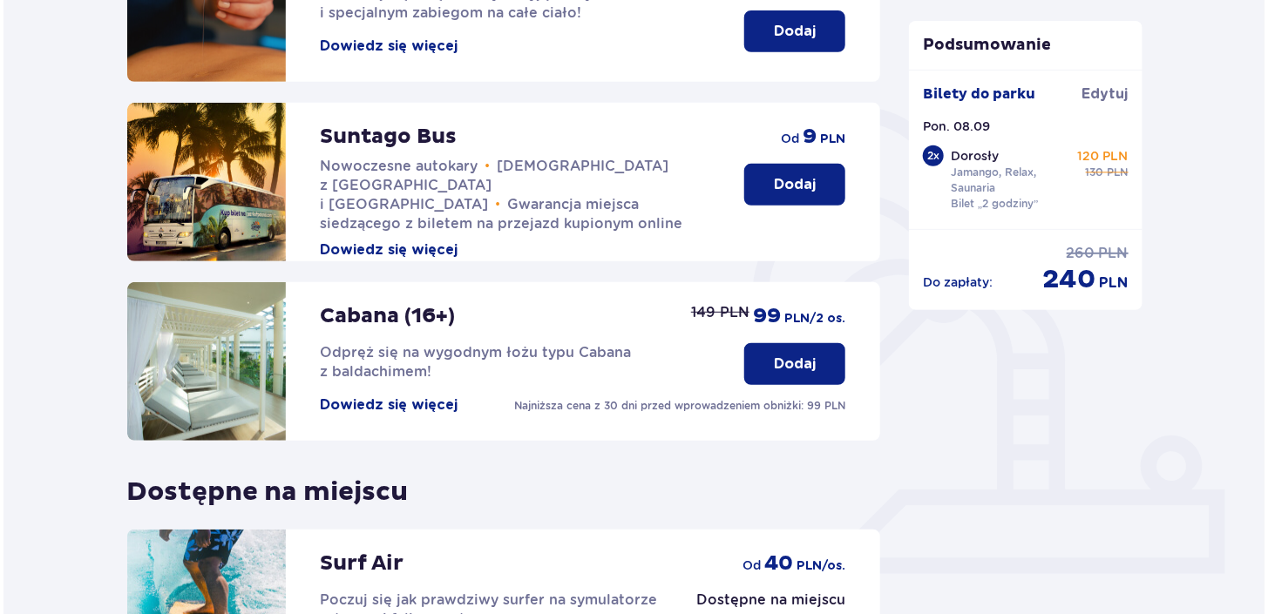
scroll to position [323, 0]
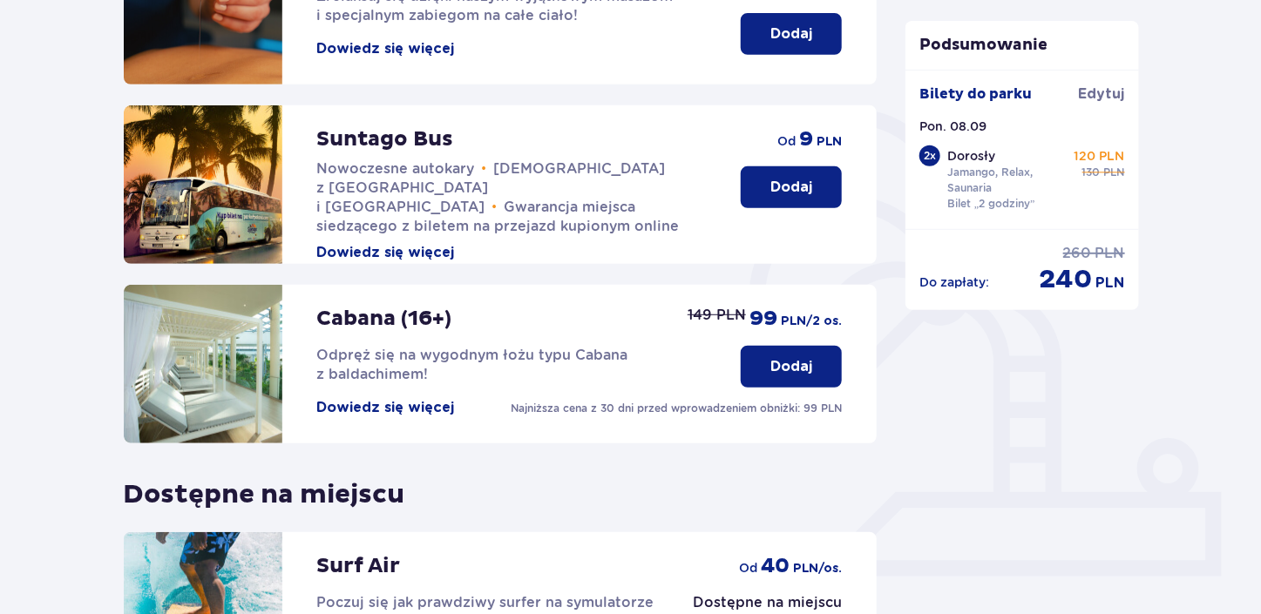
click at [422, 243] on button "Dowiedz się więcej" at bounding box center [386, 252] width 138 height 19
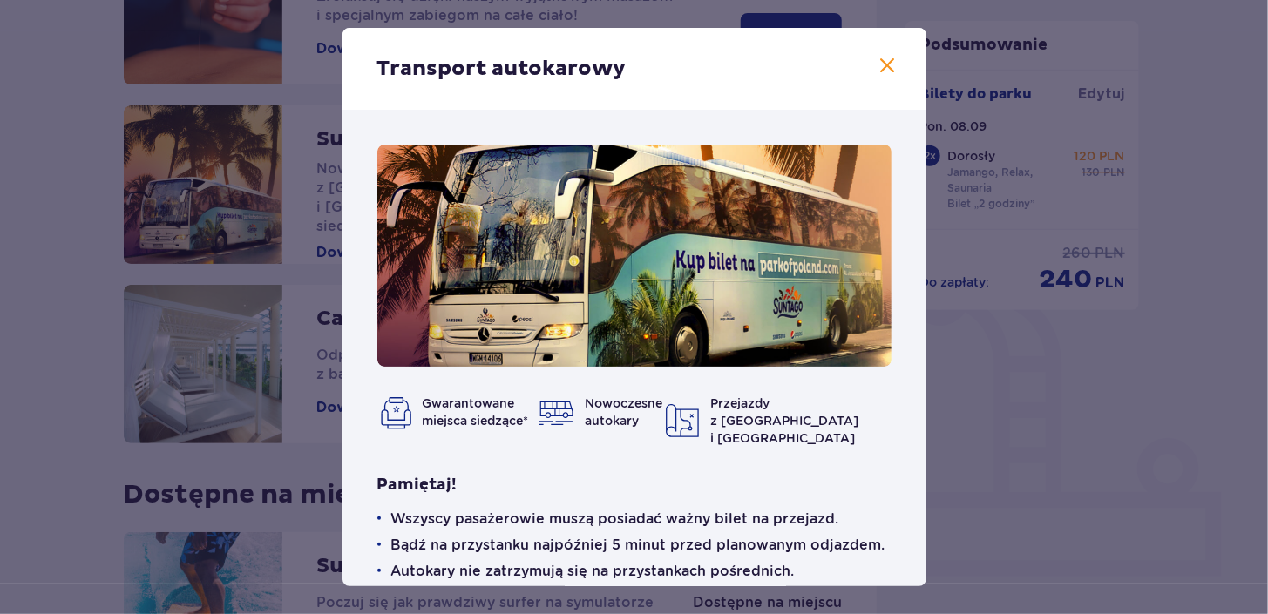
click at [890, 72] on span at bounding box center [888, 66] width 21 height 21
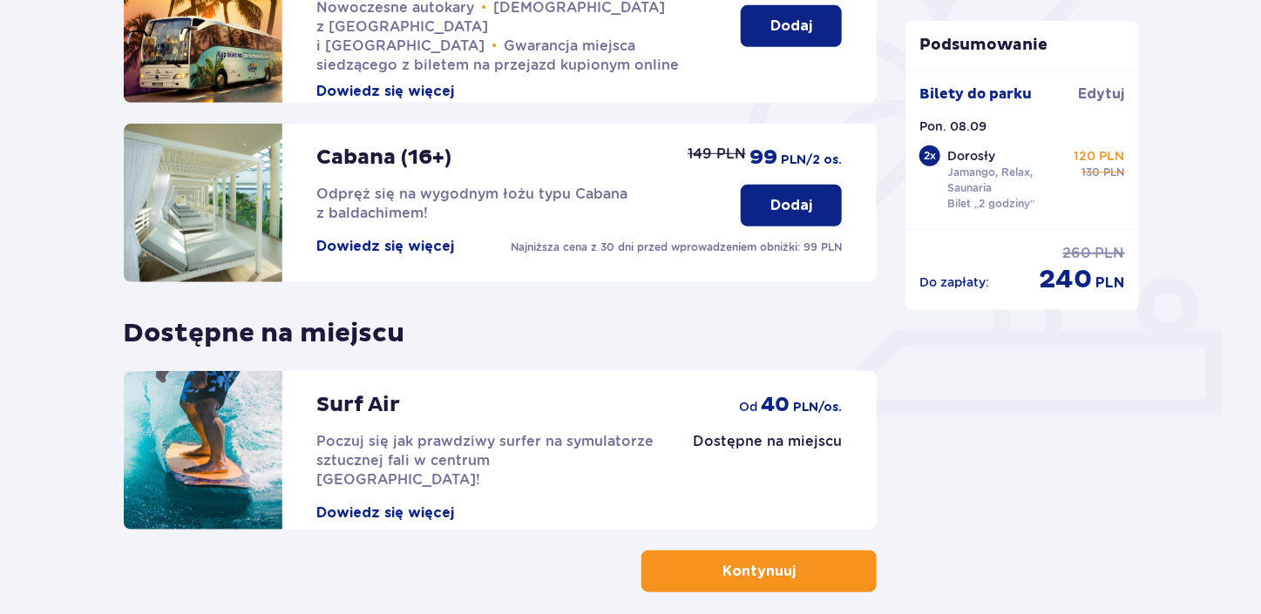
scroll to position [566, 0]
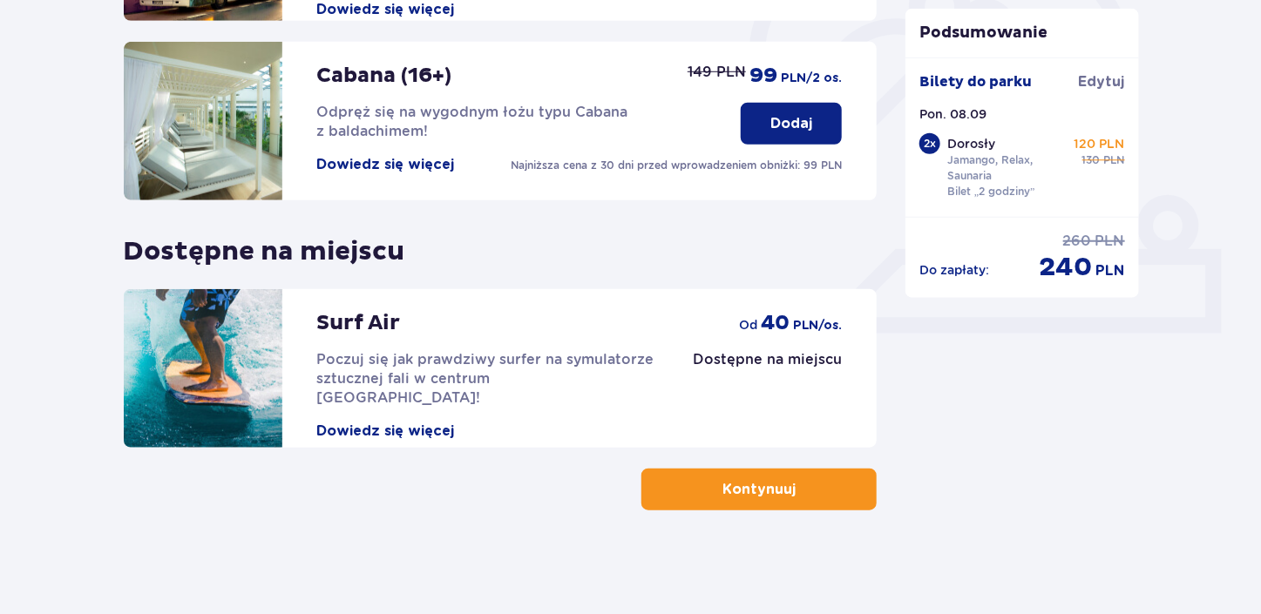
click at [723, 498] on p "Kontynuuj" at bounding box center [759, 489] width 73 height 19
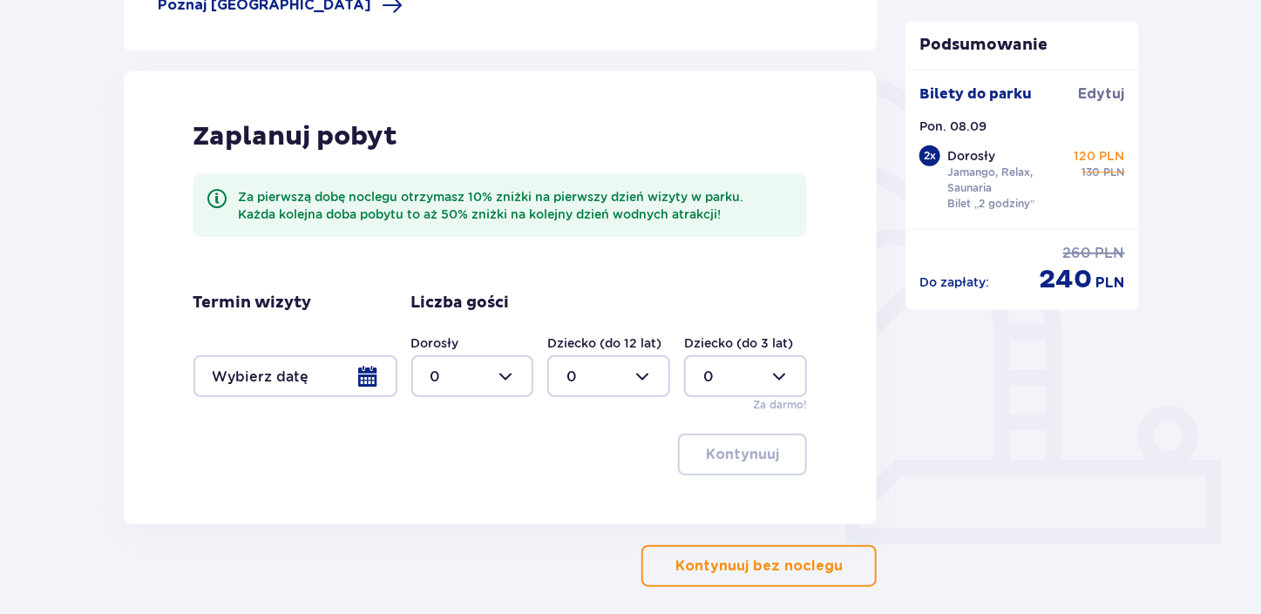
scroll to position [356, 0]
click at [825, 575] on button "Kontynuuj bez noclegu" at bounding box center [758, 566] width 235 height 42
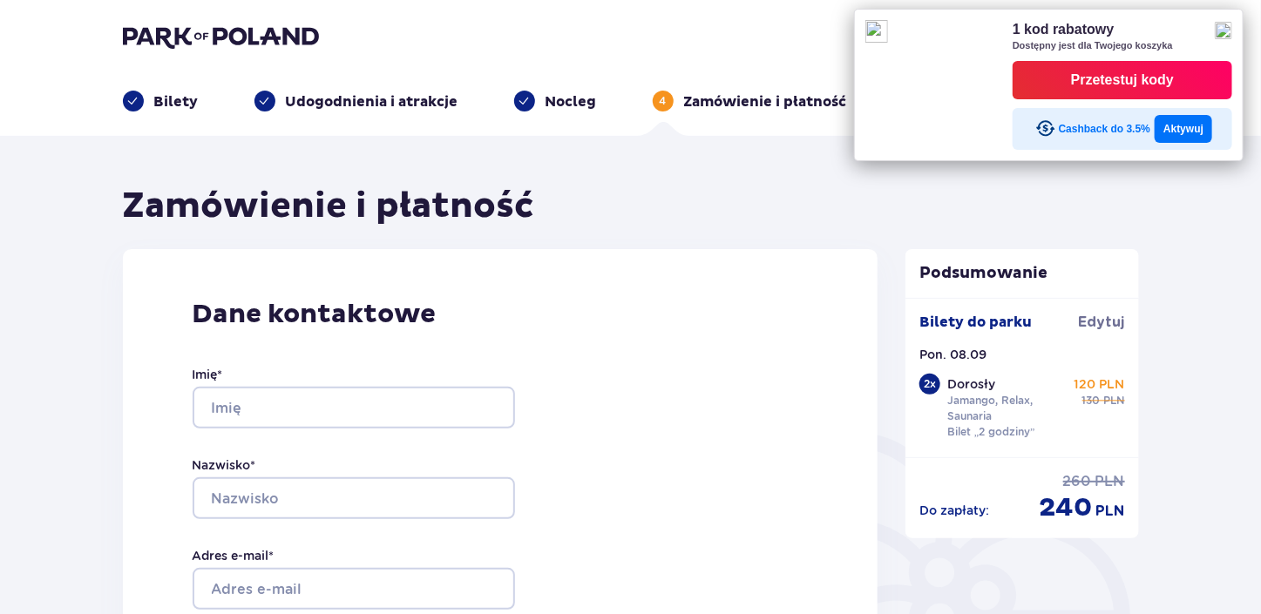
click at [1231, 29] on img at bounding box center [1223, 30] width 17 height 17
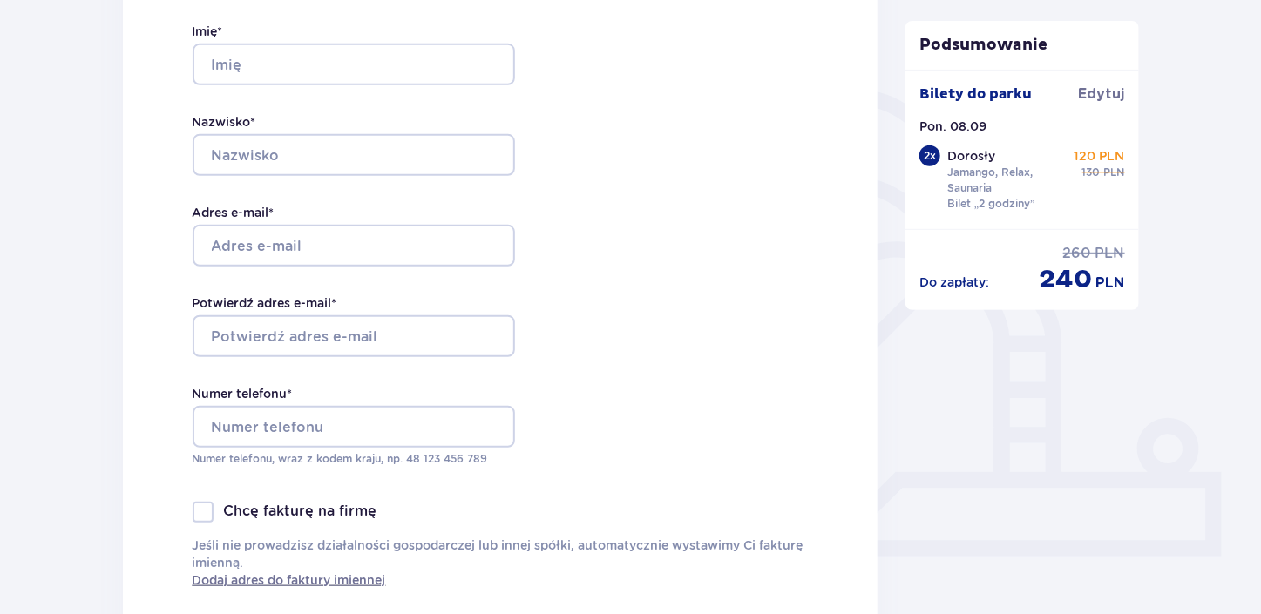
scroll to position [377, 0]
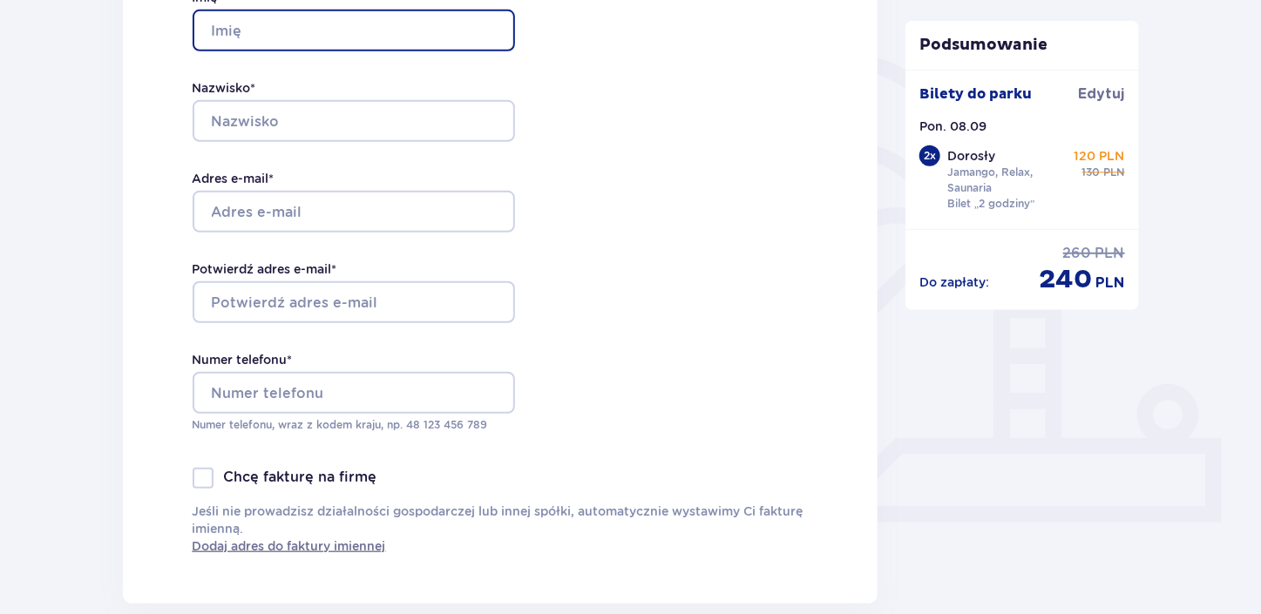
click at [374, 25] on input "Imię *" at bounding box center [354, 31] width 322 height 42
type input "Damian"
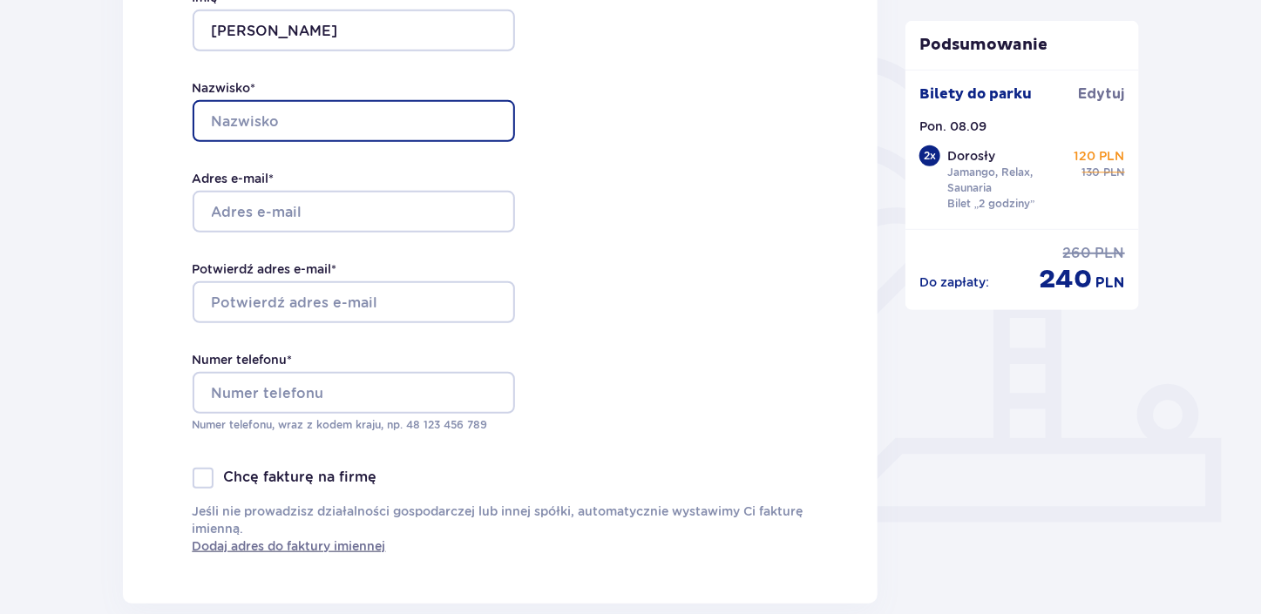
click at [305, 122] on input "Nazwisko *" at bounding box center [354, 121] width 322 height 42
type input "Wasilewski"
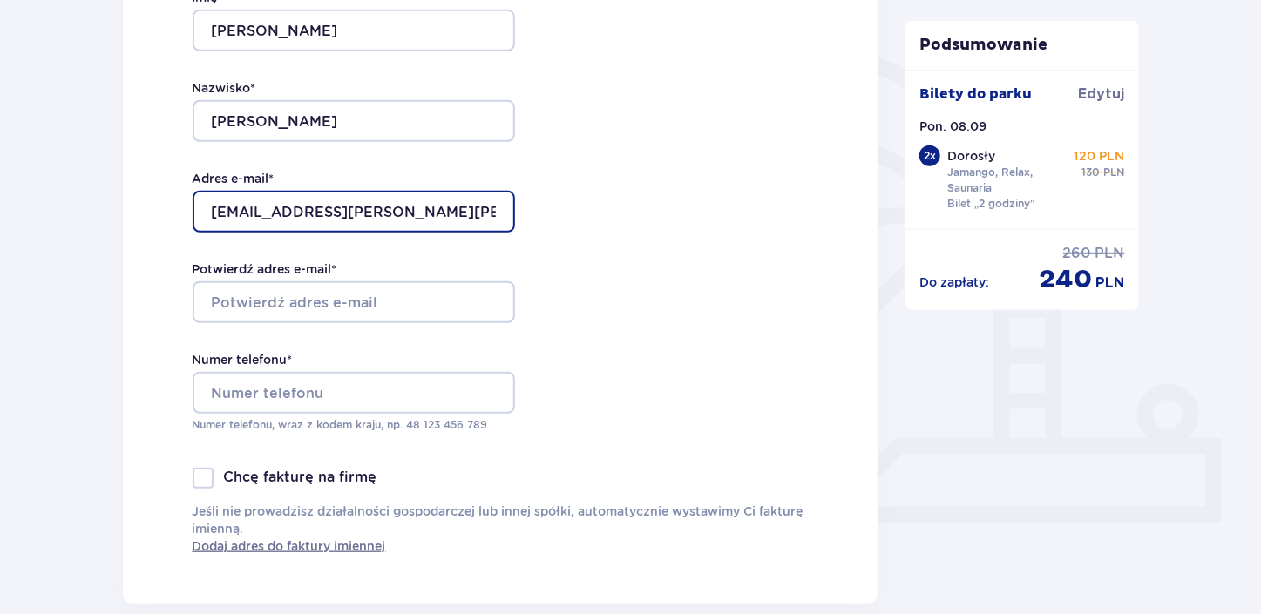
type input "damian.piotr.wasilewski@gmail.com"
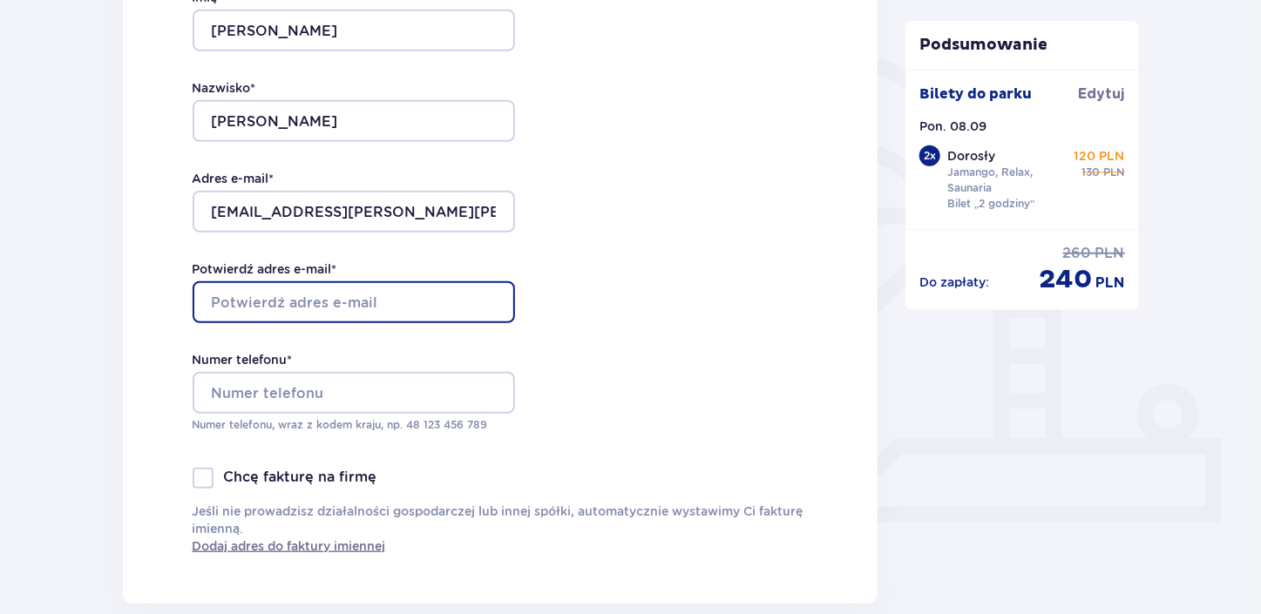
click at [298, 302] on input "Potwierdź adres e-mail *" at bounding box center [354, 303] width 322 height 42
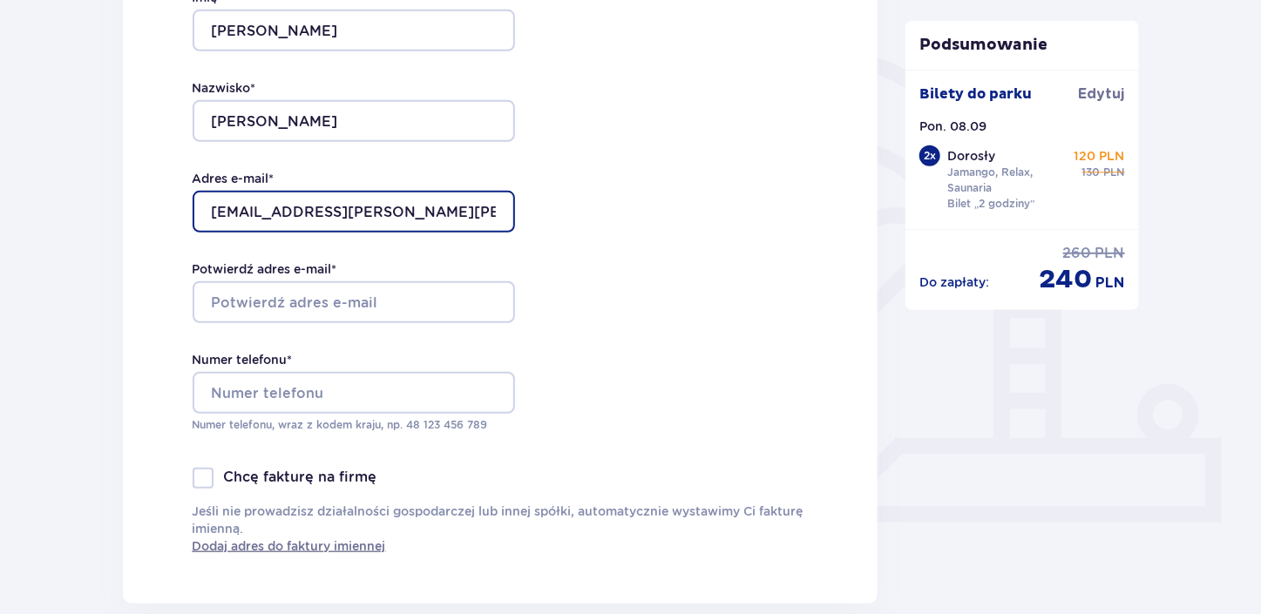
click at [269, 209] on input "damian.piotr.wasilewski@gmail.com" at bounding box center [354, 212] width 322 height 42
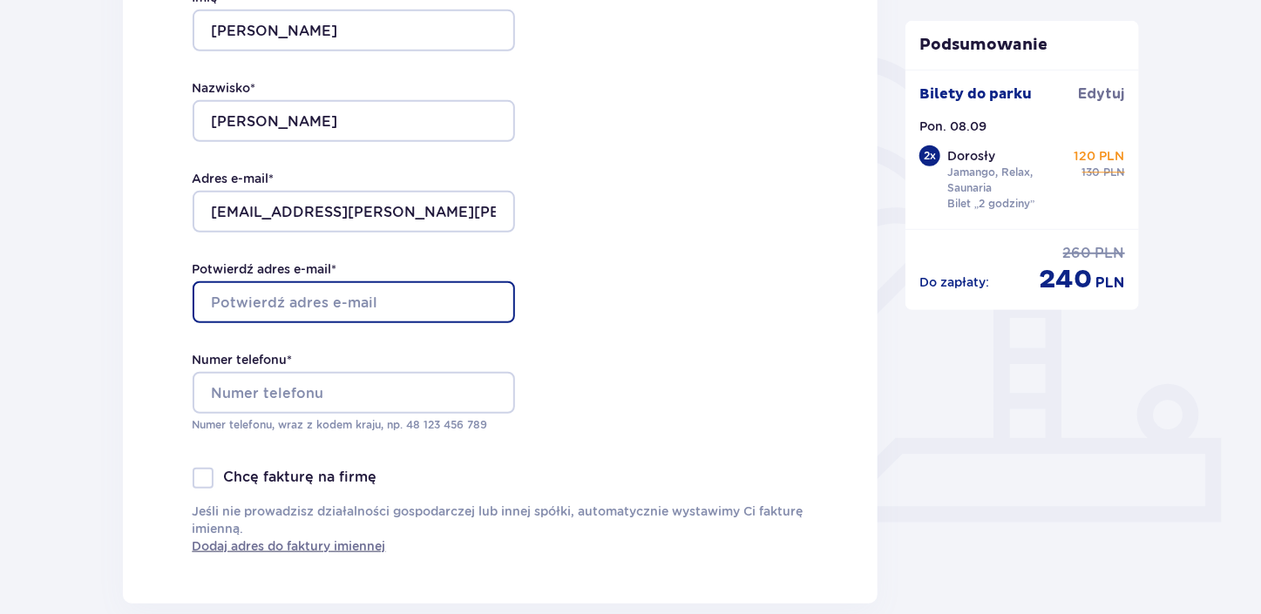
click at [267, 293] on input "Potwierdź adres e-mail *" at bounding box center [354, 303] width 322 height 42
paste input "damian.piotr.wasilewski@gmail.com"
type input "damian.piotr.wasilewski@gmail.com"
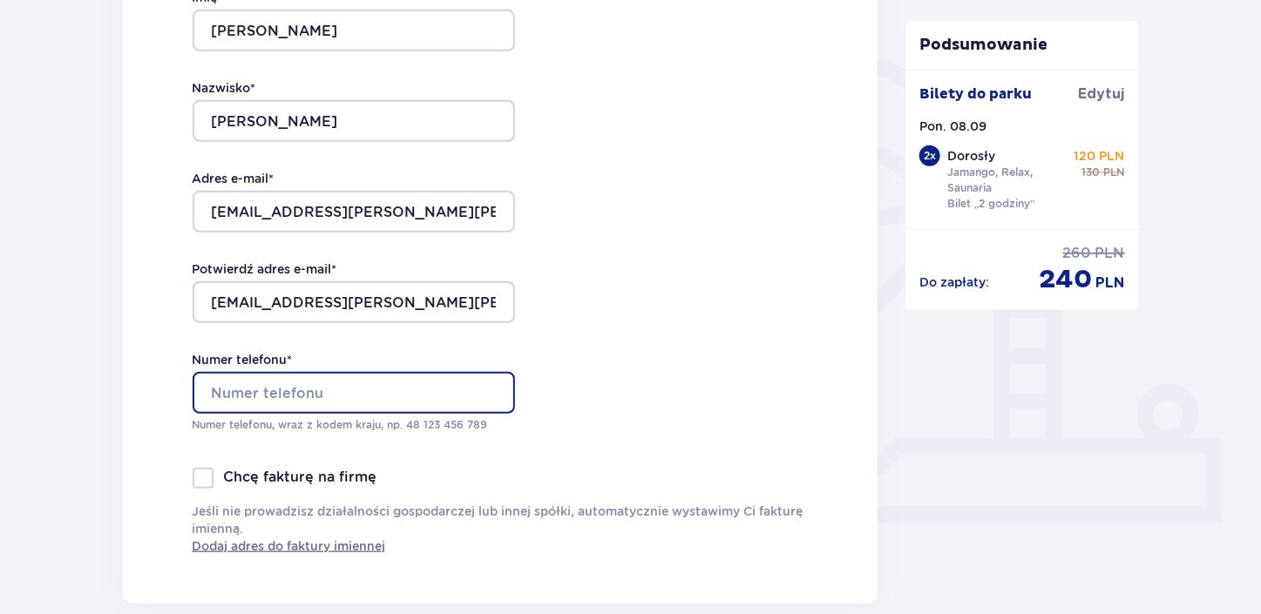
click at [273, 393] on input "Numer telefonu *" at bounding box center [354, 393] width 322 height 42
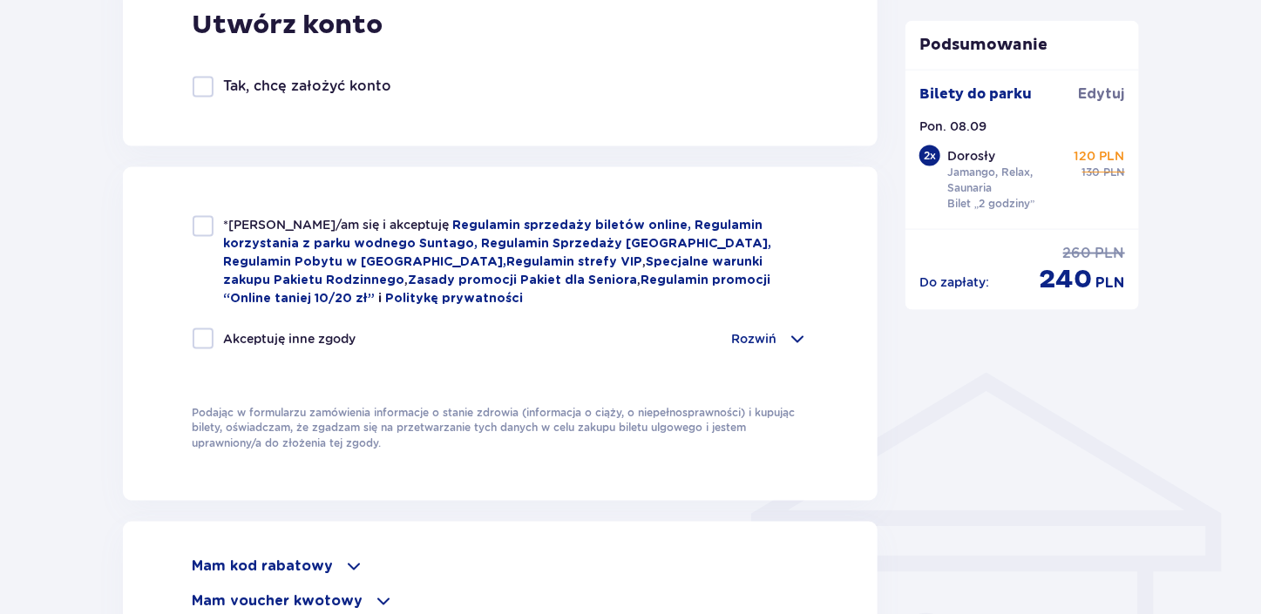
scroll to position [1034, 0]
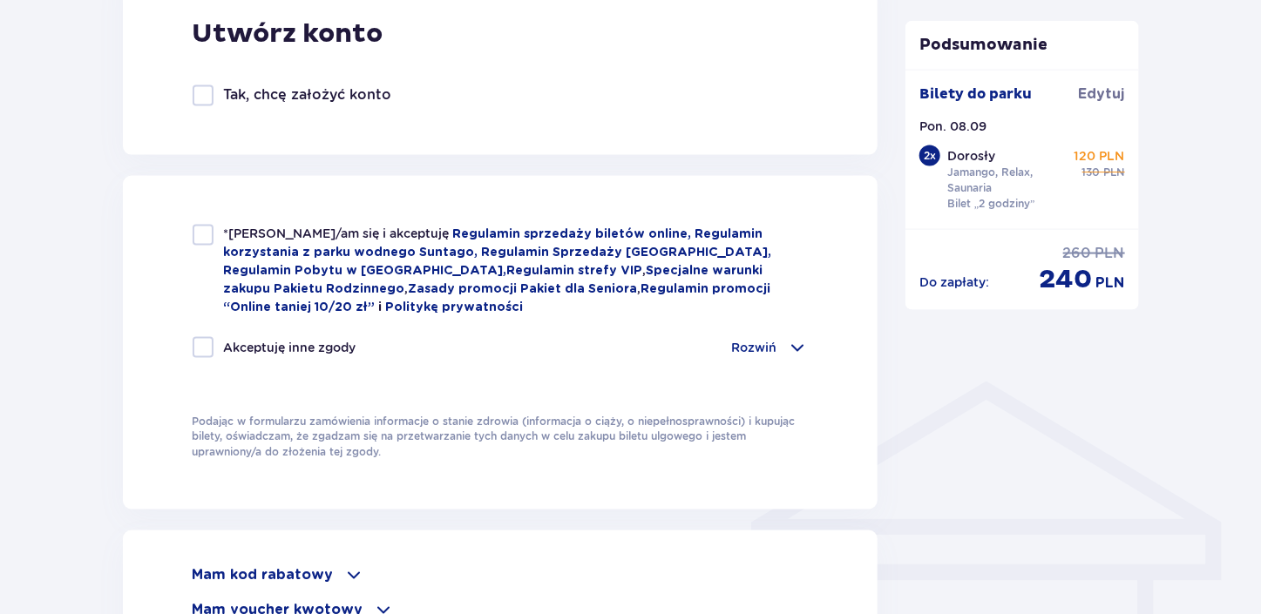
type input "506836350"
click at [206, 242] on div at bounding box center [203, 235] width 21 height 21
checkbox input "true"
click at [756, 348] on p "Rozwiń" at bounding box center [753, 347] width 45 height 17
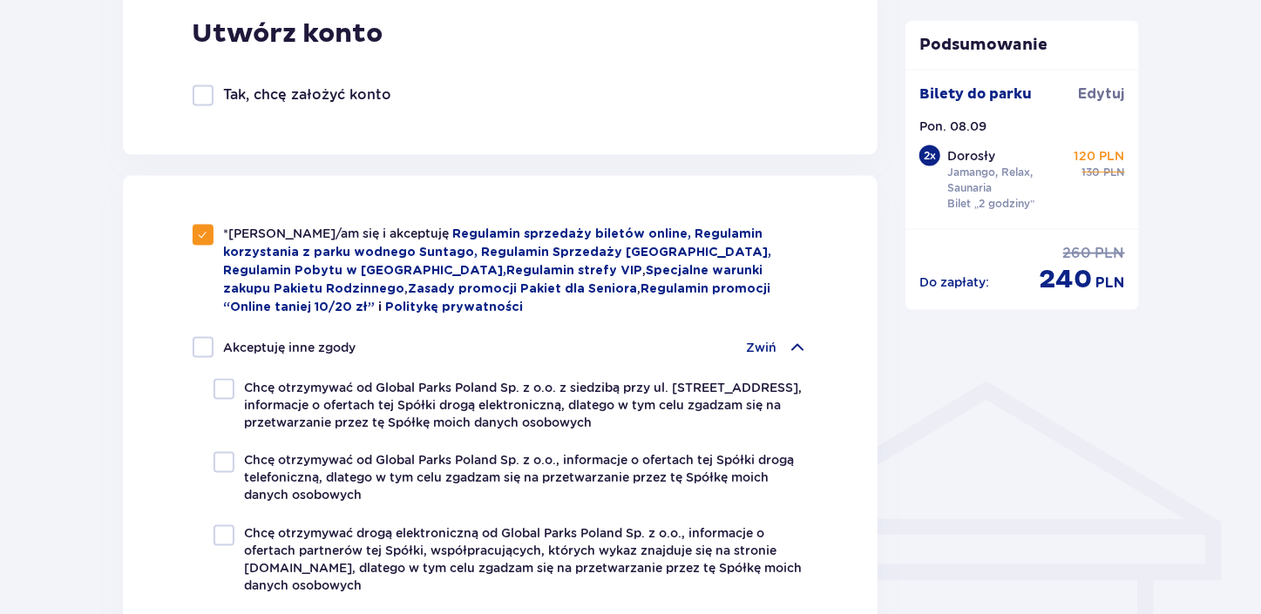
click at [756, 348] on p "Zwiń" at bounding box center [761, 347] width 31 height 17
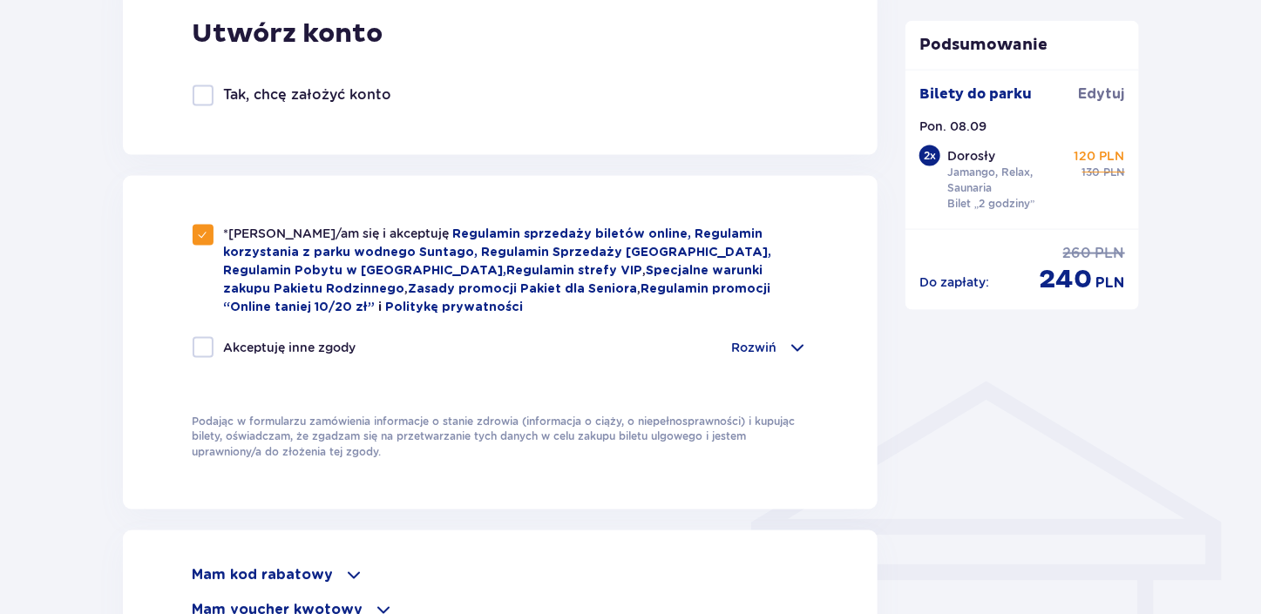
drag, startPoint x: 1260, startPoint y: 288, endPoint x: 1269, endPoint y: 397, distance: 109.3
click at [1162, 462] on div "Zamówienie i płatność Dane kontaktowe Imię * Damian Nazwisko * Wasilewski Adres…" at bounding box center [630, 190] width 1261 height 2176
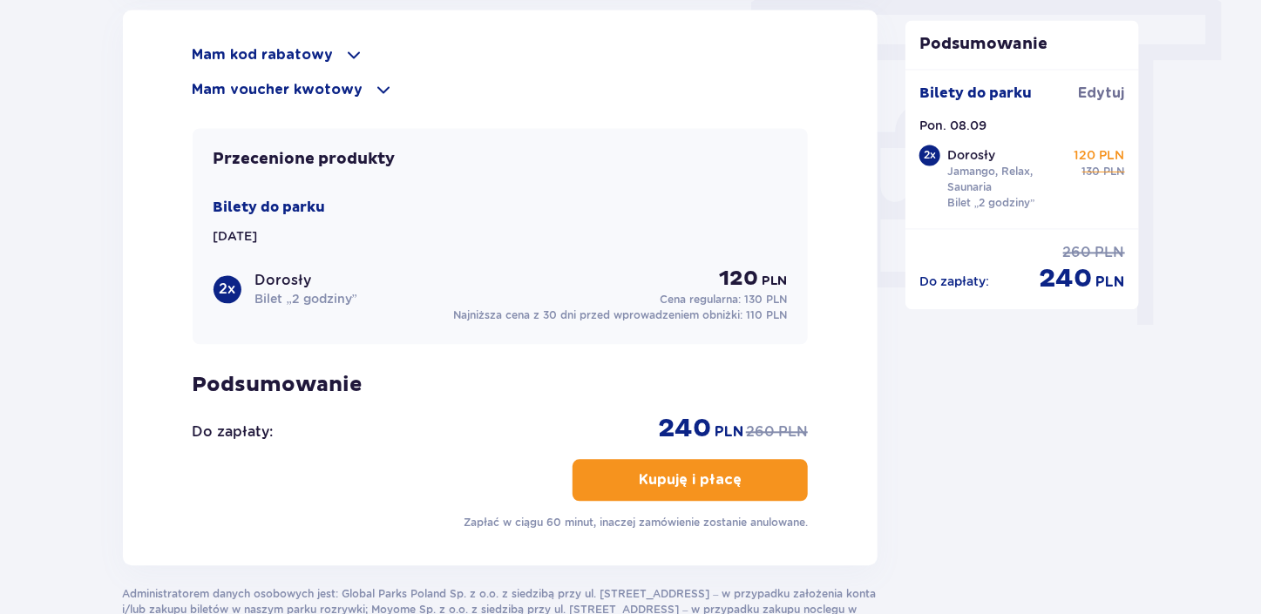
scroll to position [1557, 0]
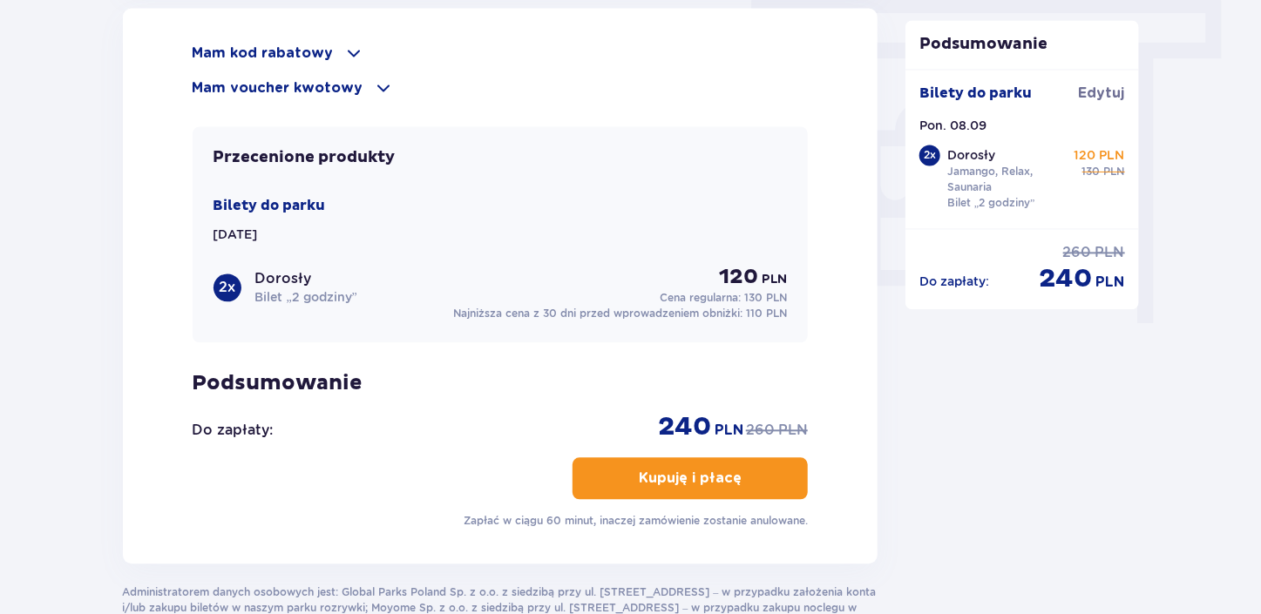
click at [657, 474] on p "Kupuję i płacę" at bounding box center [690, 478] width 103 height 19
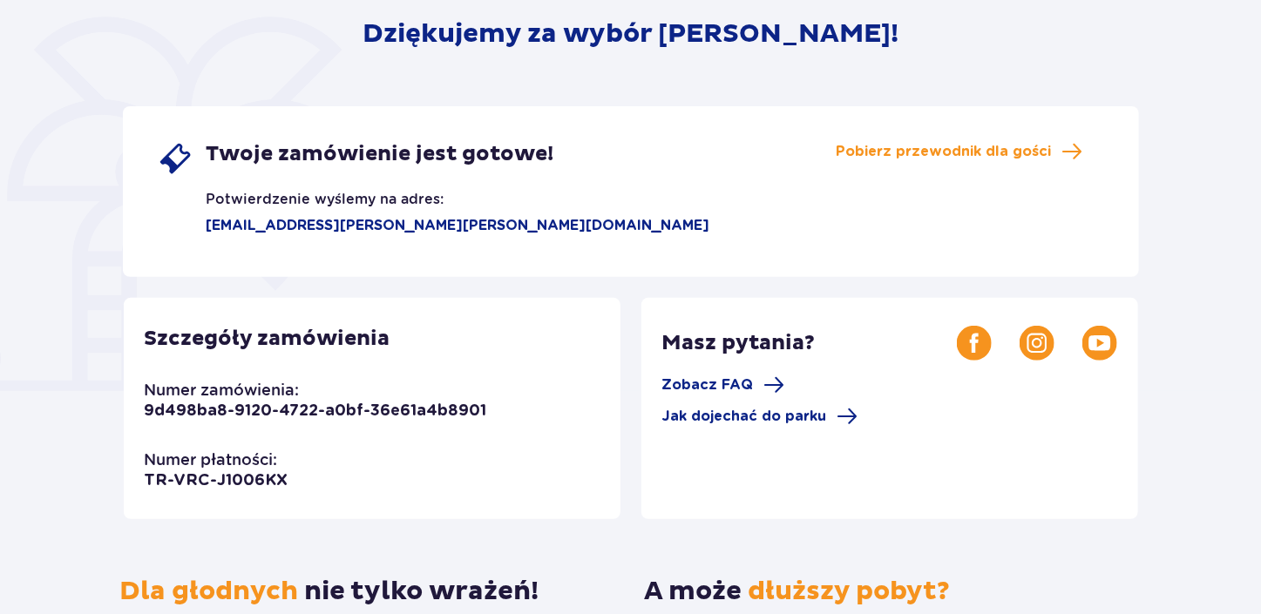
scroll to position [221, 0]
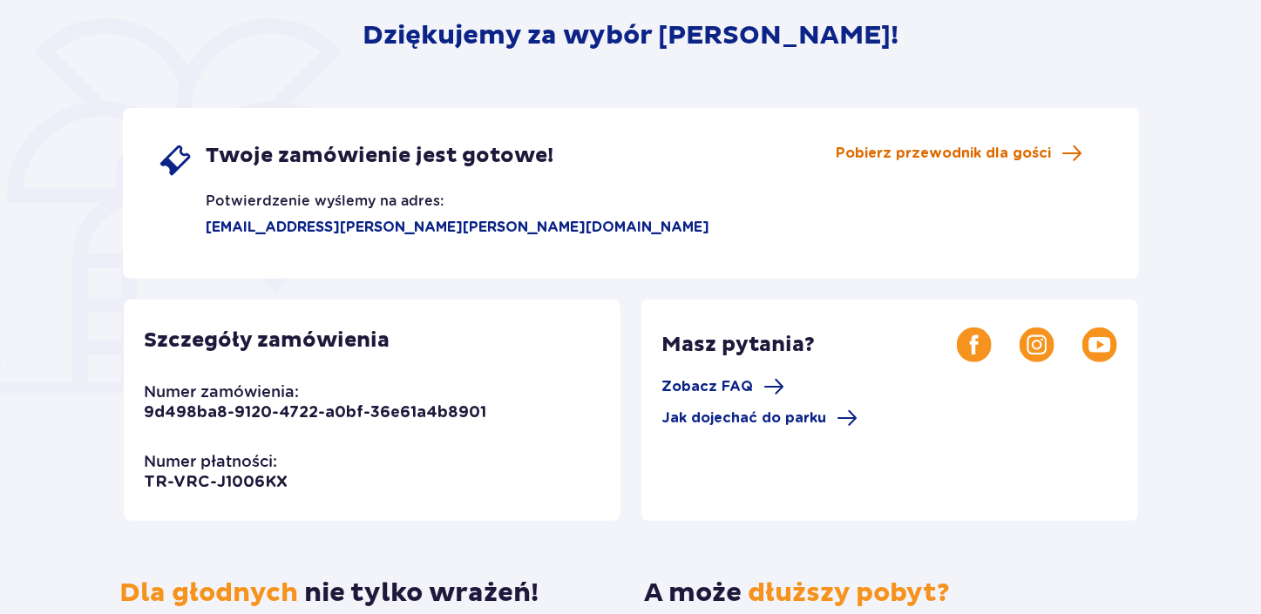
click at [883, 157] on span "Pobierz przewodnik dla gości" at bounding box center [944, 153] width 215 height 19
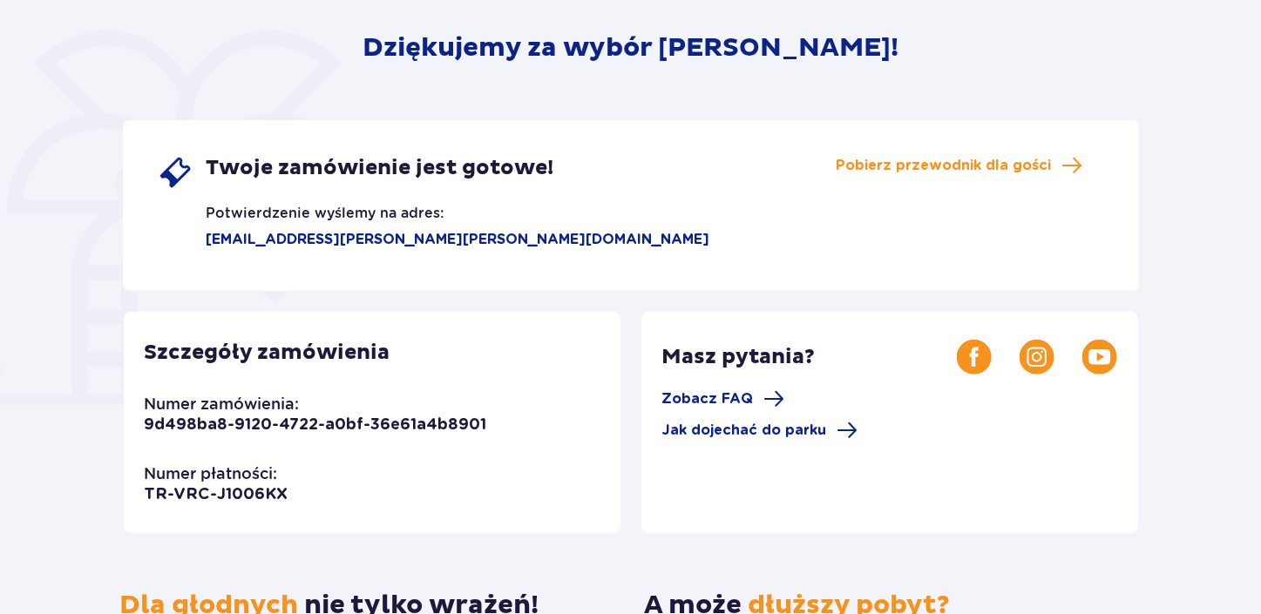
scroll to position [207, 0]
